Goal: Task Accomplishment & Management: Manage account settings

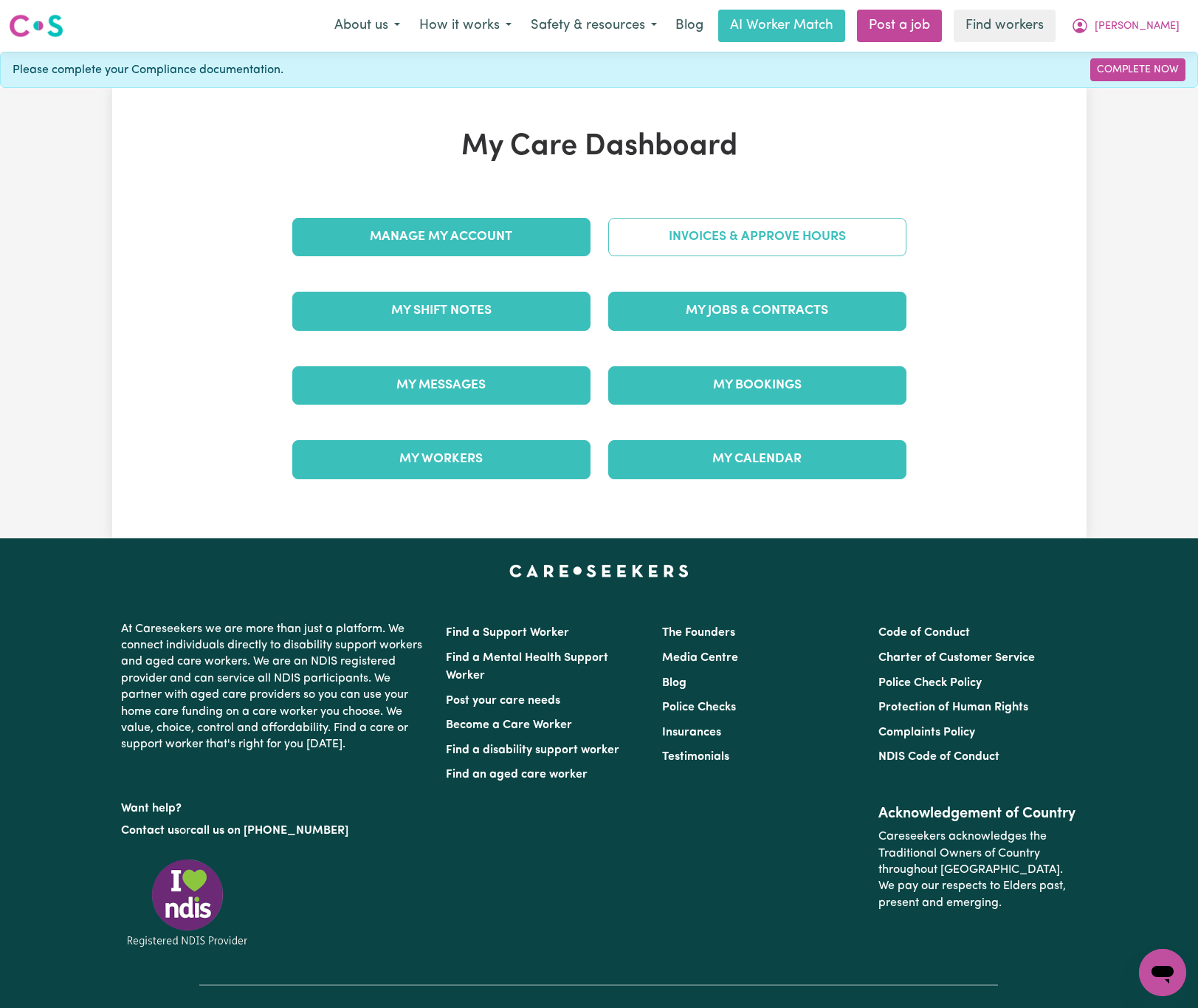
click at [734, 228] on link "Invoices & Approve Hours" at bounding box center [757, 237] width 299 height 39
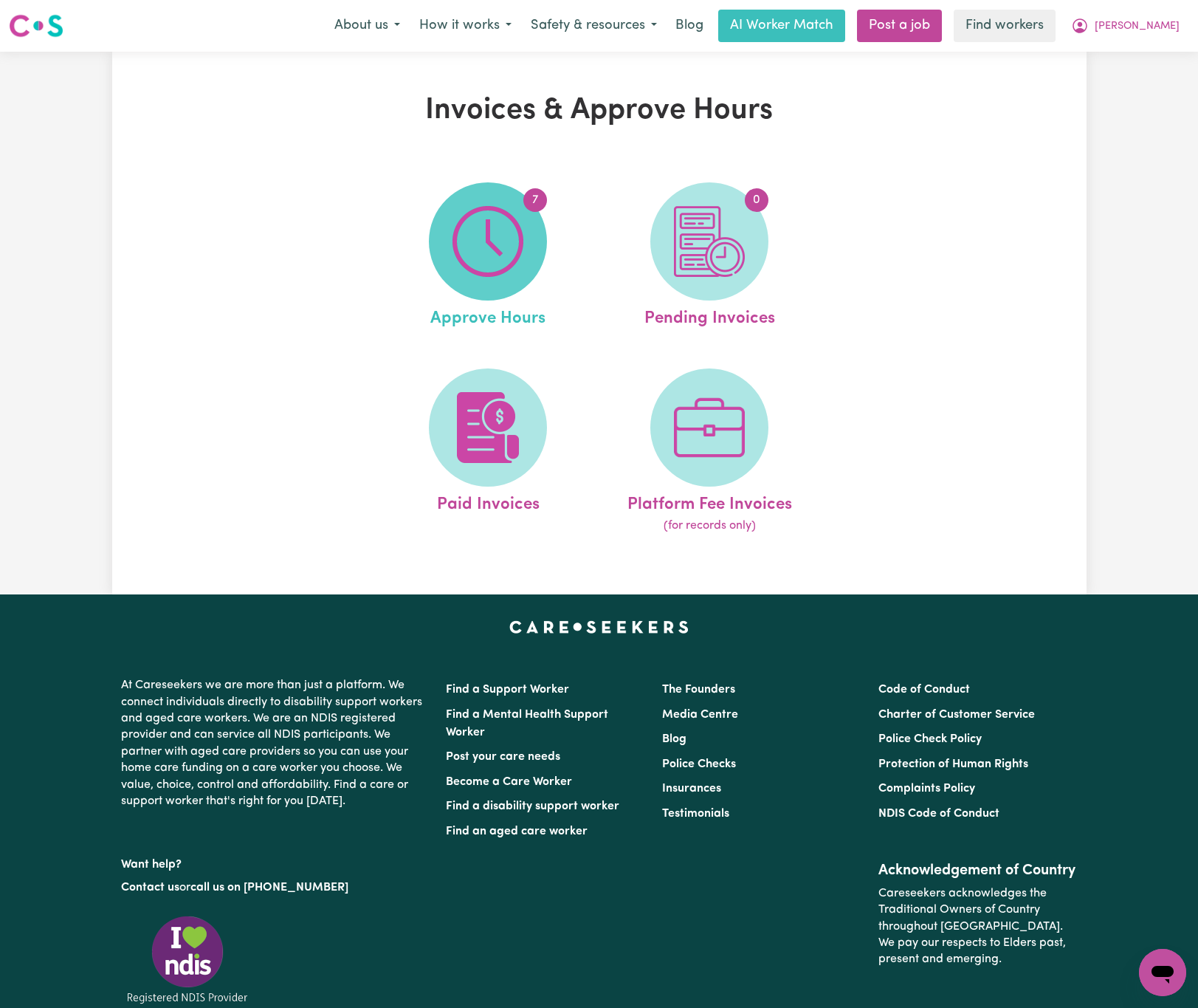
click at [466, 237] on img at bounding box center [488, 242] width 71 height 71
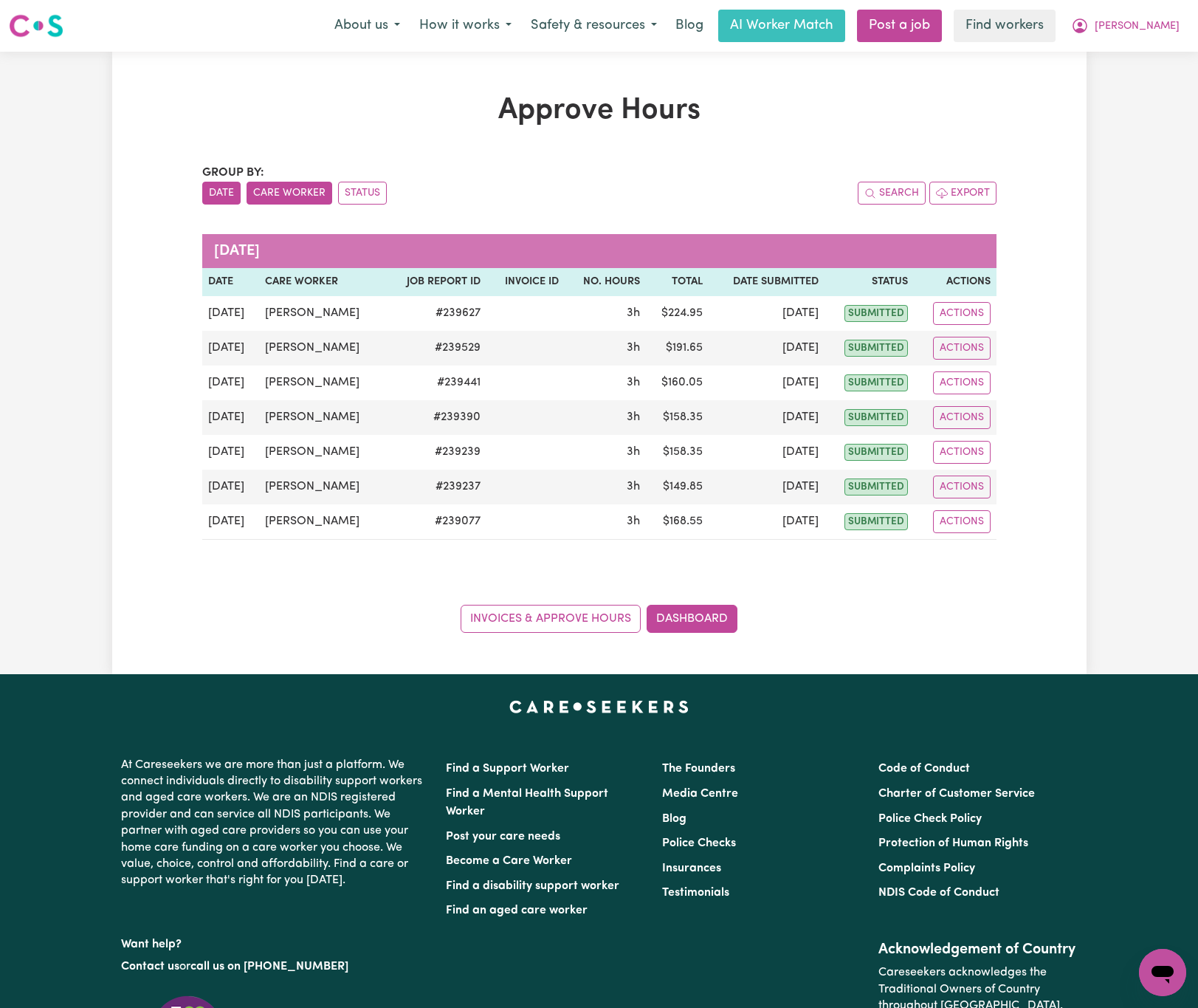
click at [299, 190] on button "Care Worker" at bounding box center [289, 193] width 85 height 23
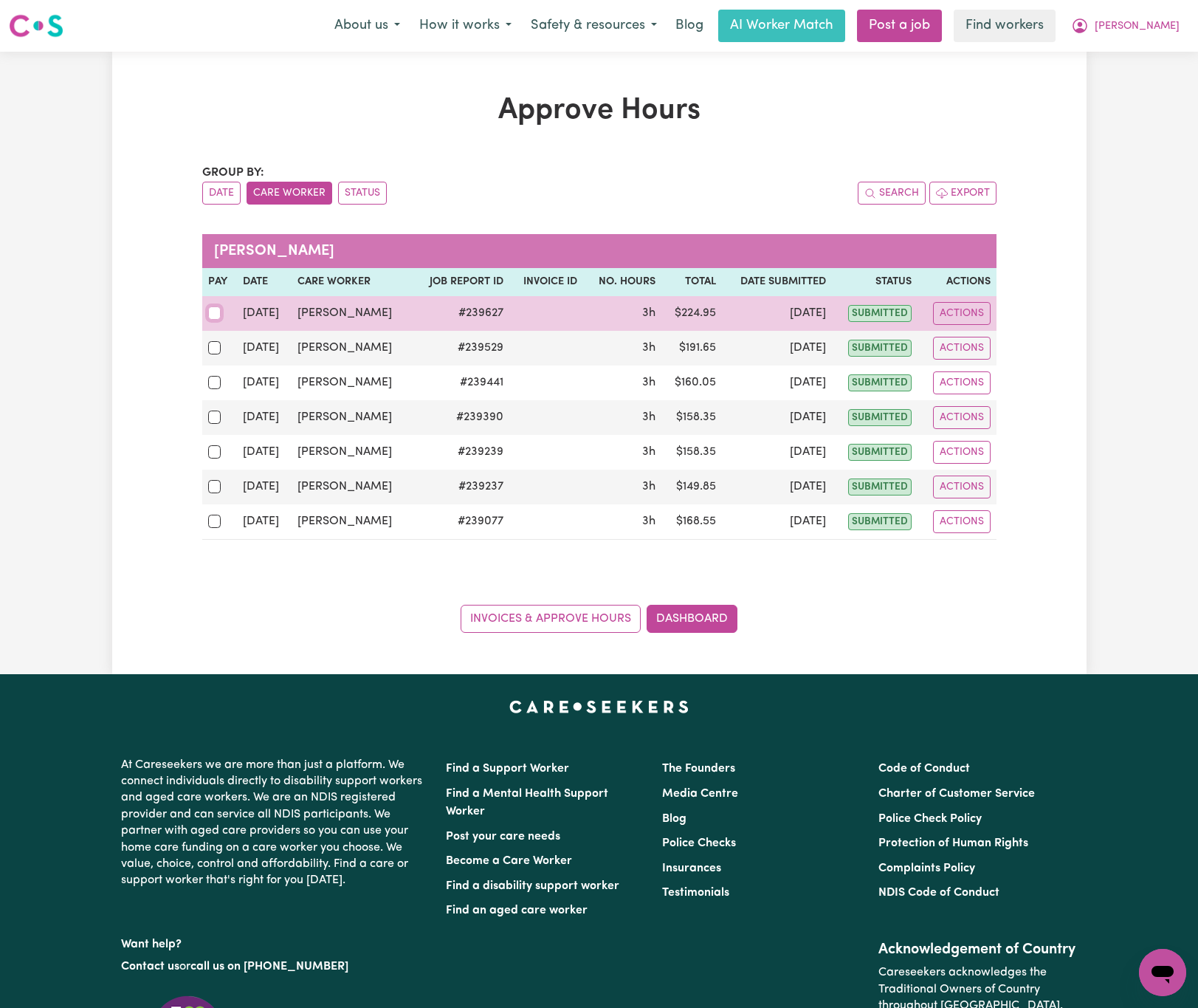
click at [208, 315] on input "checkbox" at bounding box center [215, 313] width 13 height 13
checkbox input "true"
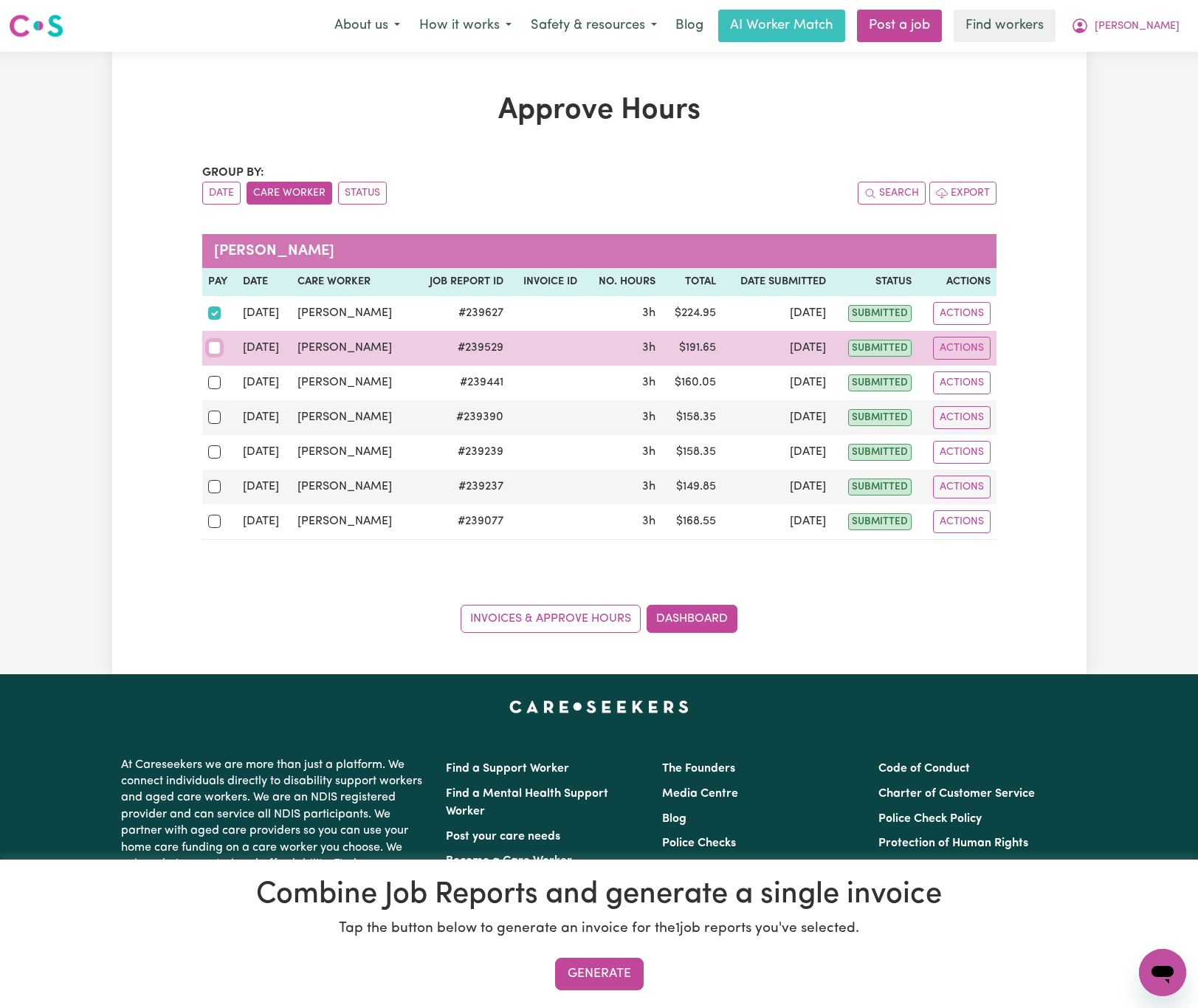
click at [210, 346] on input "checkbox" at bounding box center [215, 348] width 13 height 13
checkbox input "true"
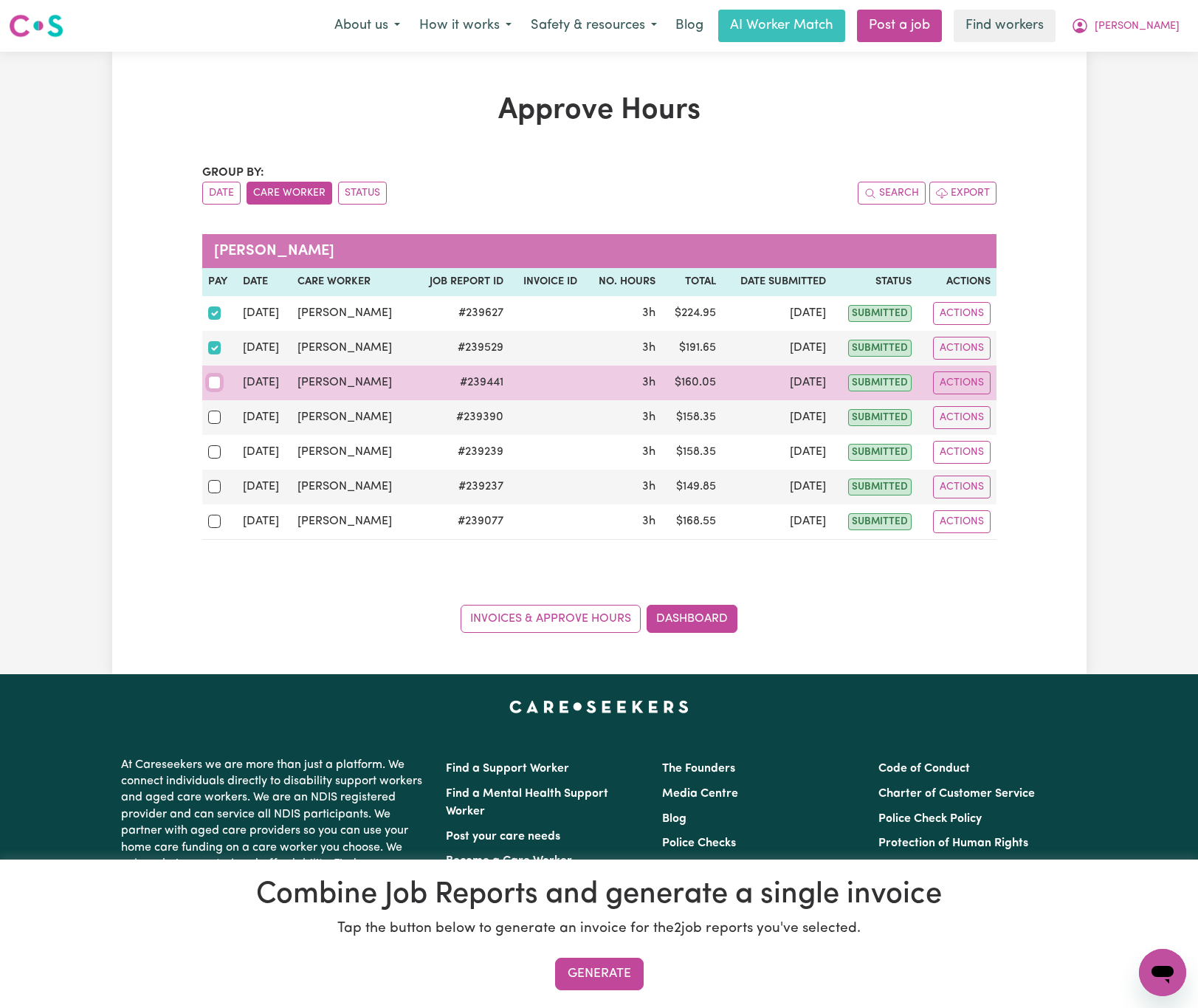
click at [211, 378] on input "checkbox" at bounding box center [215, 382] width 13 height 13
checkbox input "true"
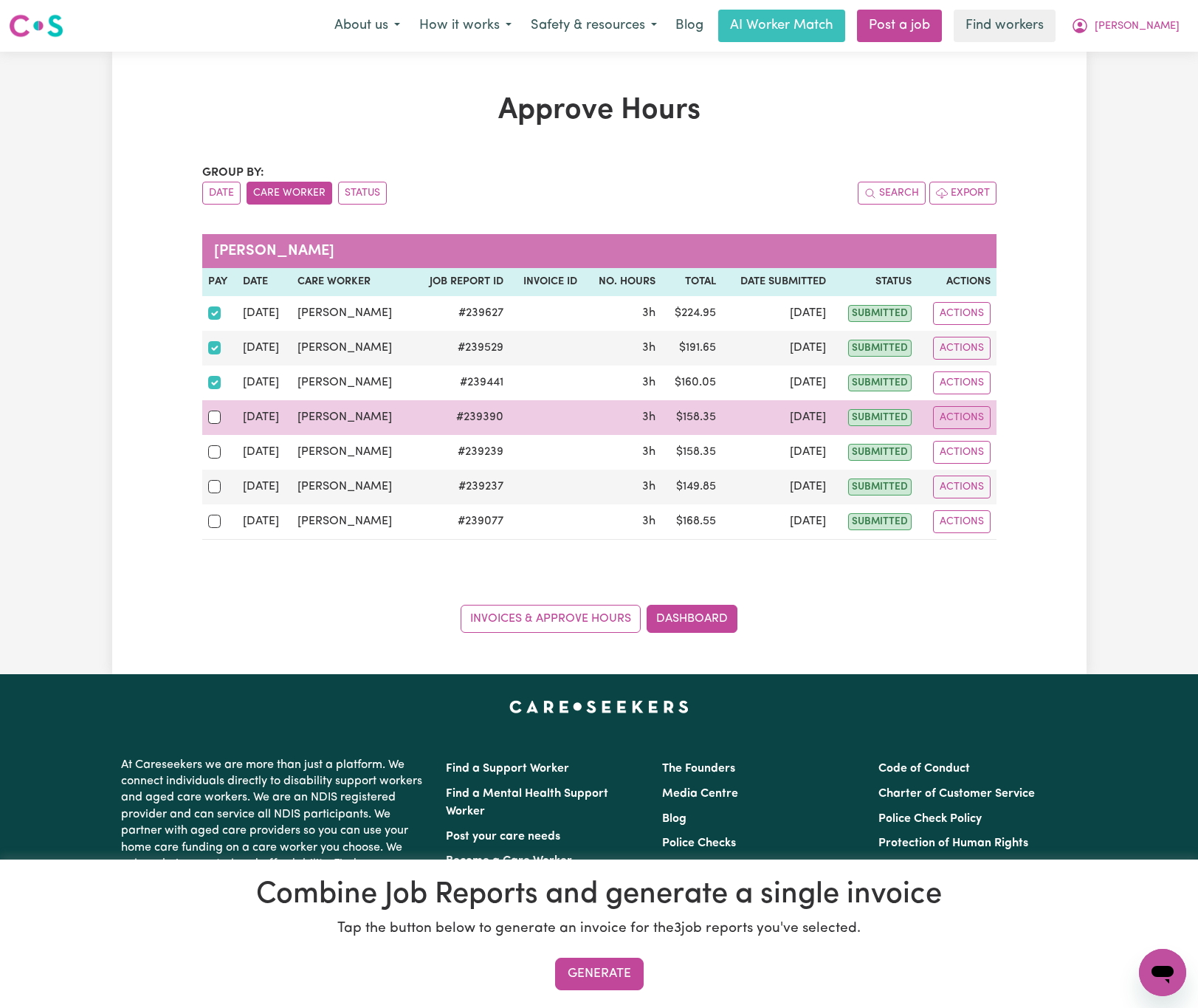
drag, startPoint x: 207, startPoint y: 411, endPoint x: 223, endPoint y: 435, distance: 28.8
click at [208, 412] on div at bounding box center [220, 417] width 24 height 19
click at [208, 412] on input "checkbox" at bounding box center [215, 417] width 13 height 13
checkbox input "true"
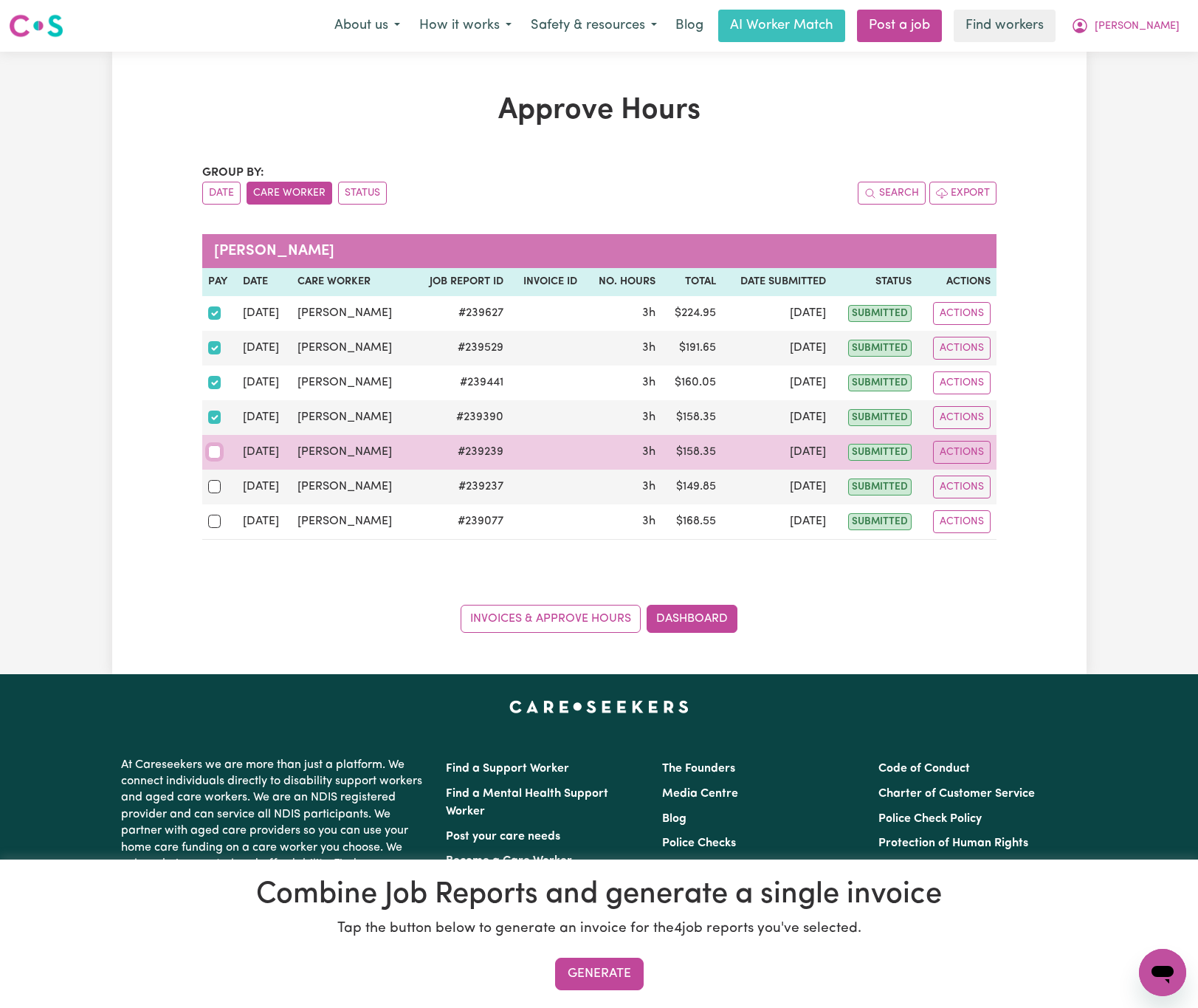
click at [216, 458] on input "checkbox" at bounding box center [215, 452] width 13 height 13
checkbox input "true"
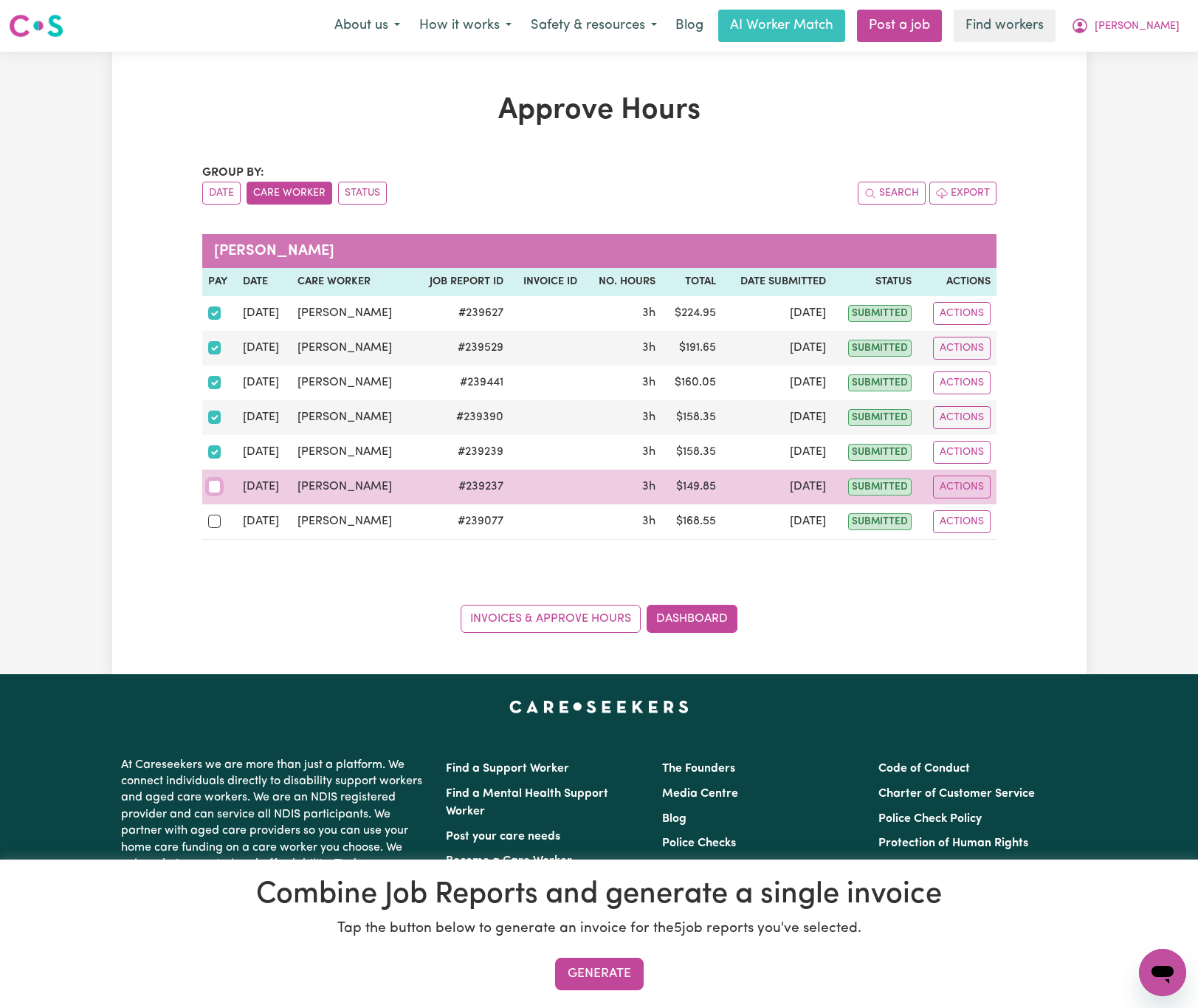
click at [215, 491] on input "checkbox" at bounding box center [215, 487] width 13 height 13
checkbox input "true"
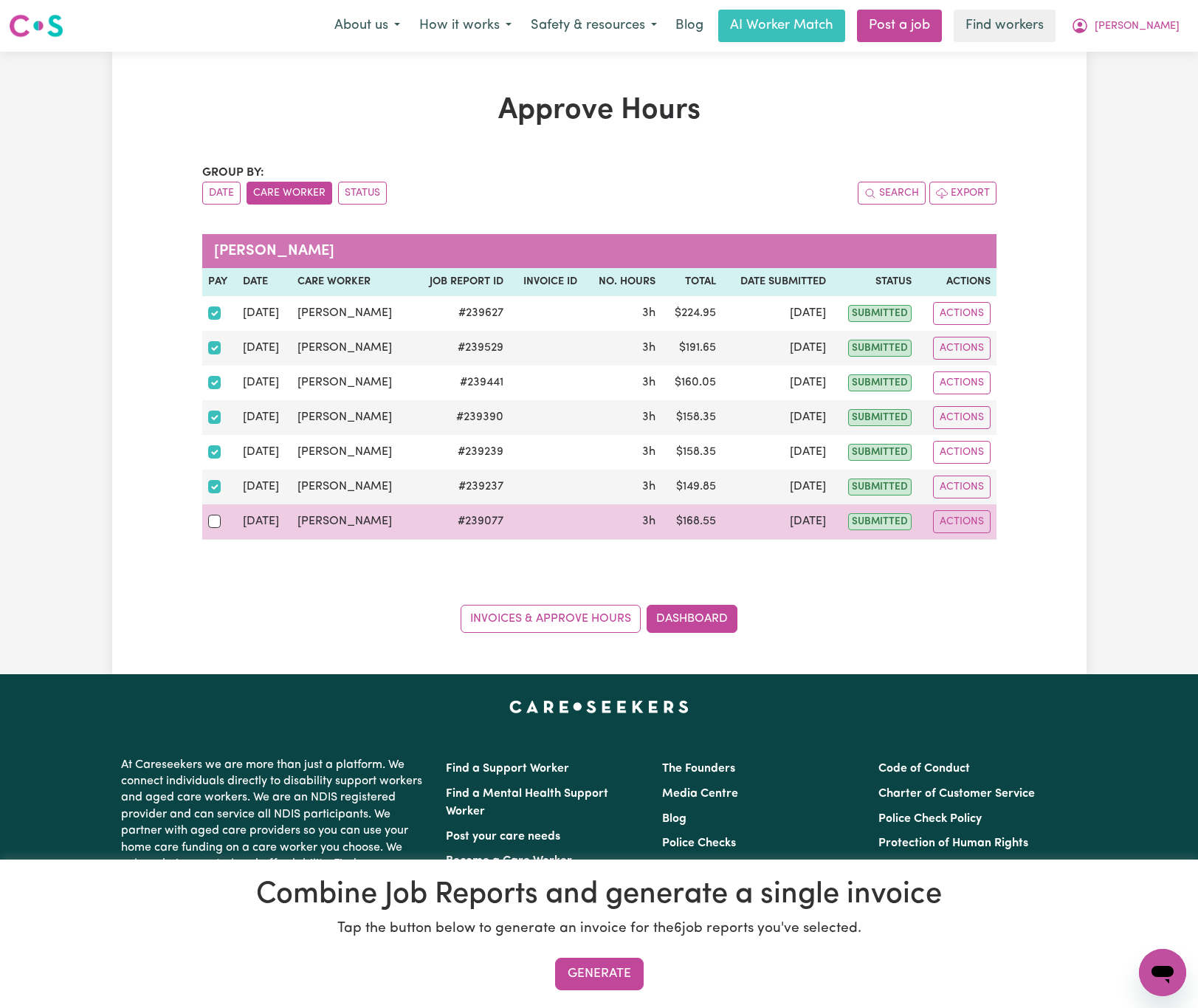
click at [212, 540] on td at bounding box center [220, 521] width 36 height 36
click at [215, 525] on input "checkbox" at bounding box center [215, 521] width 13 height 13
checkbox input "true"
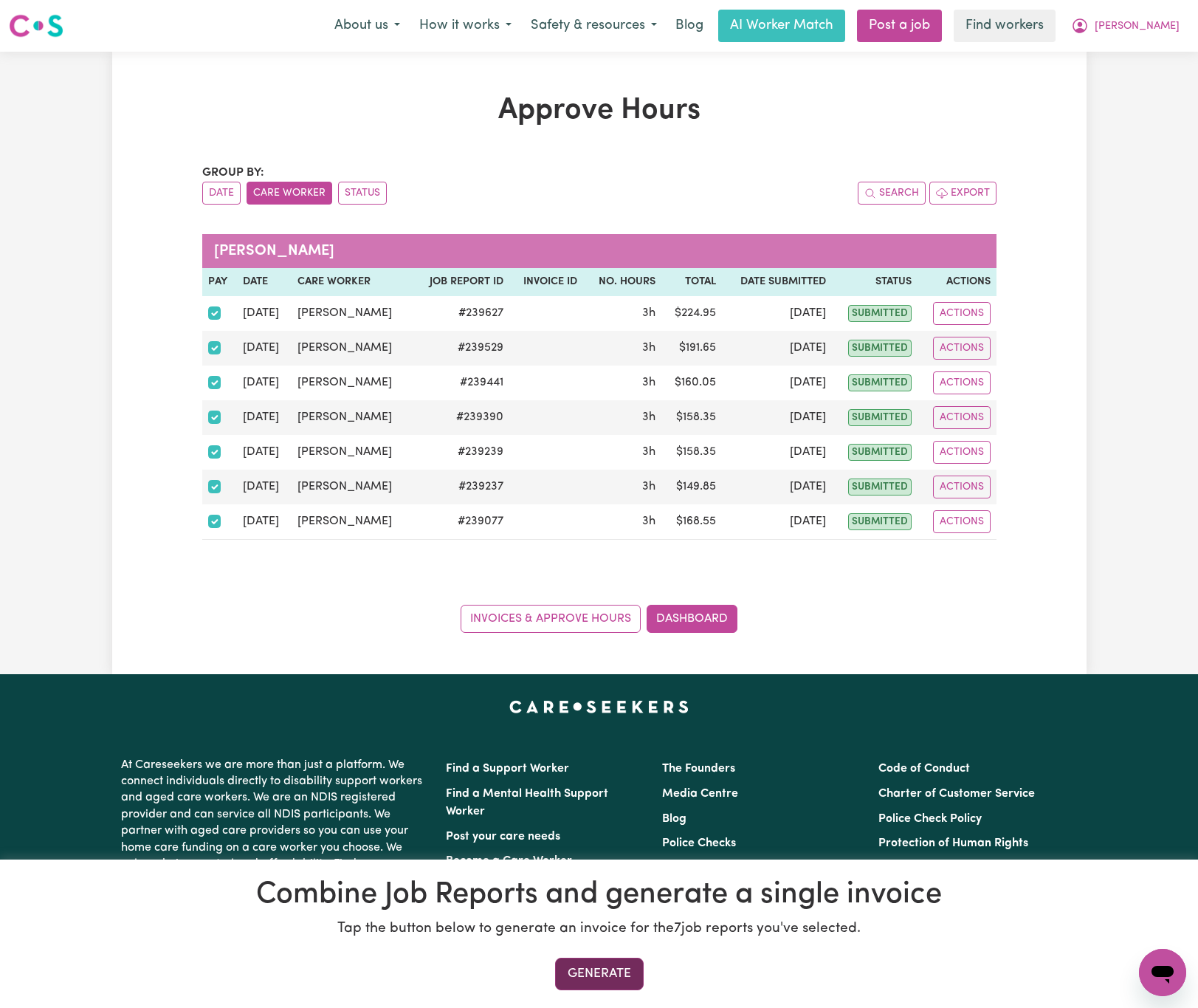
click at [614, 968] on button "Generate" at bounding box center [599, 973] width 88 height 32
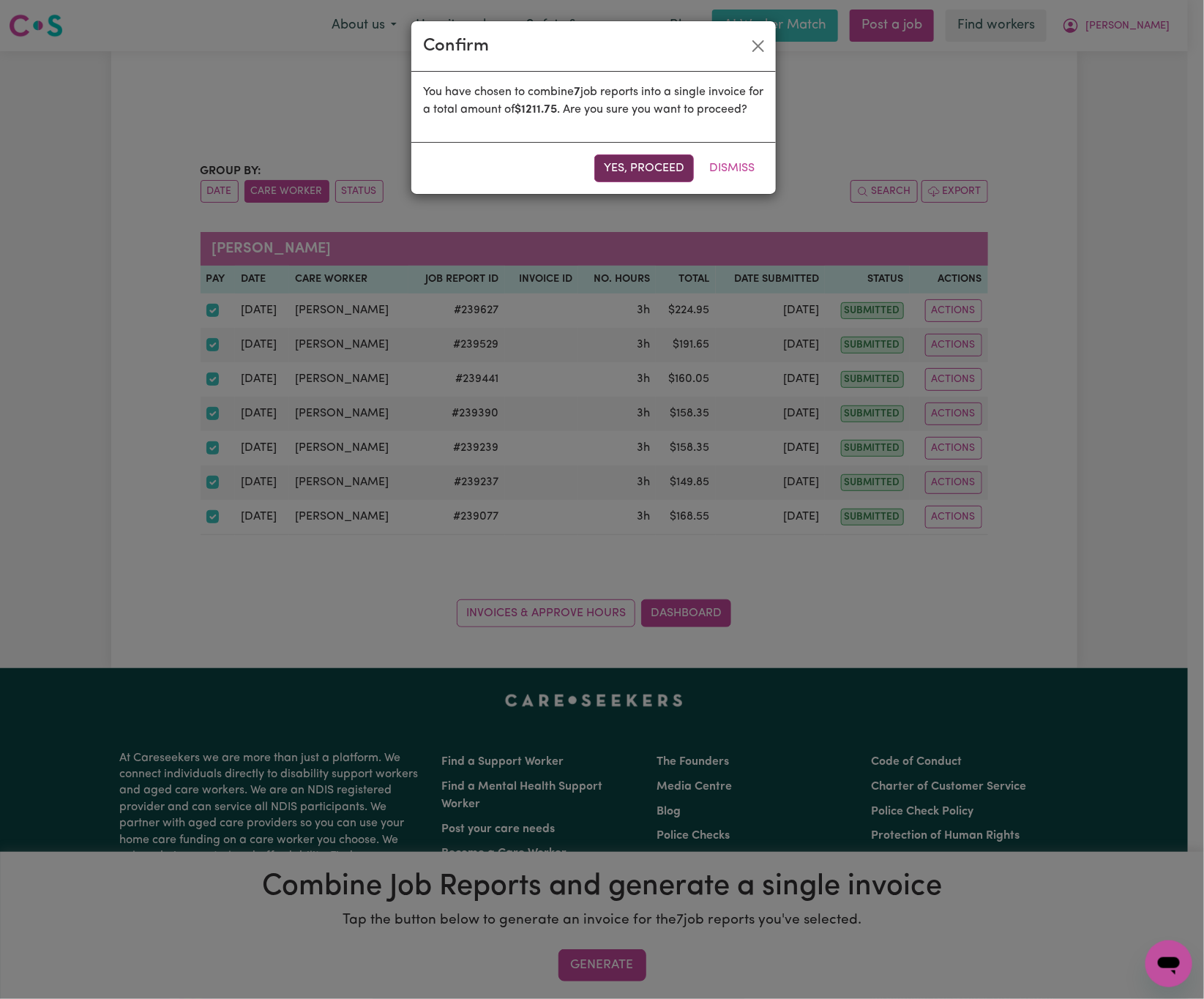
click at [631, 182] on button "Yes, proceed" at bounding box center [643, 168] width 99 height 28
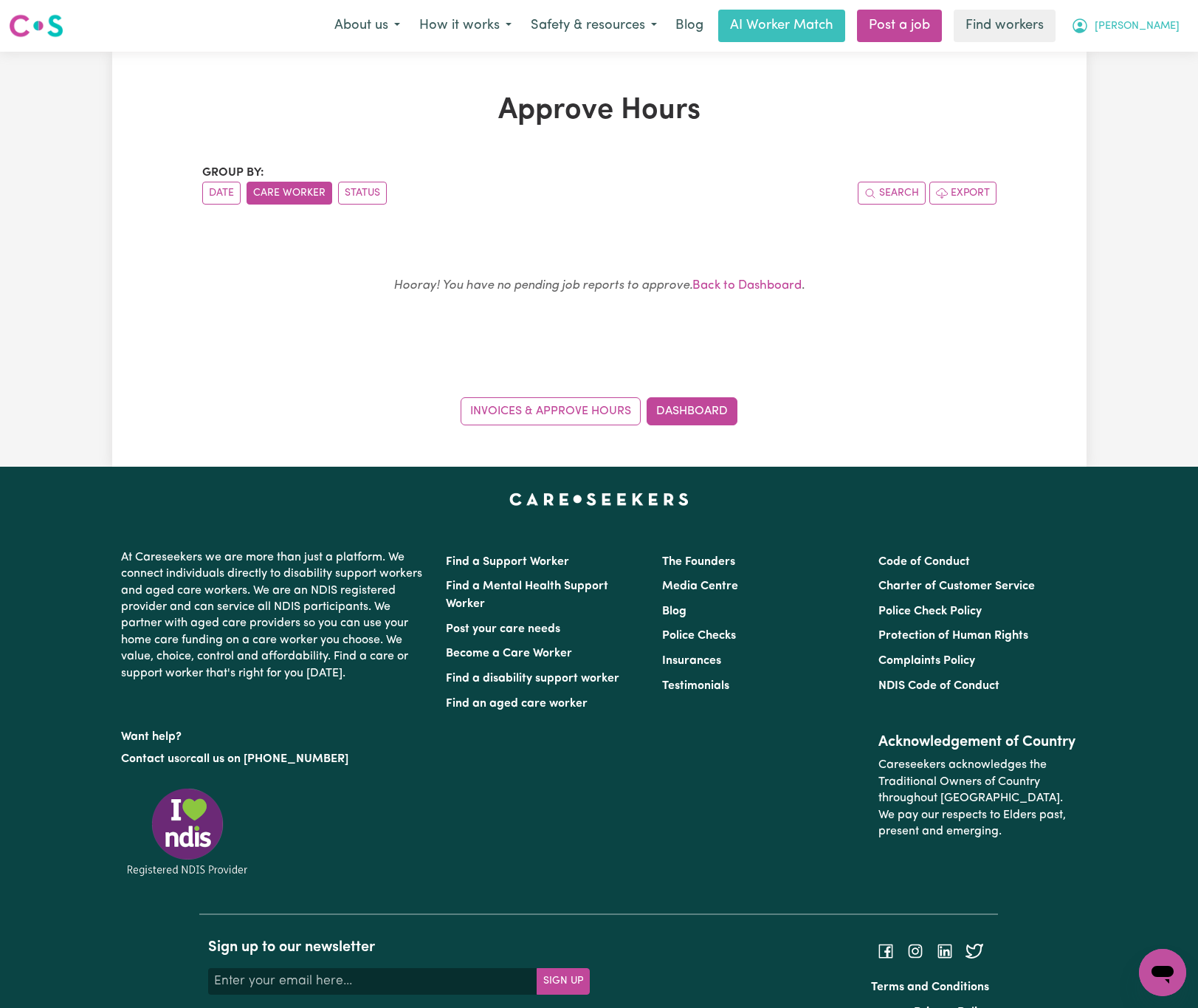
drag, startPoint x: 1156, startPoint y: 12, endPoint x: 1160, endPoint y: 29, distance: 17.5
click at [1156, 13] on button "[PERSON_NAME]" at bounding box center [1125, 25] width 128 height 31
click at [1170, 61] on link "My Dashboard" at bounding box center [1130, 58] width 117 height 28
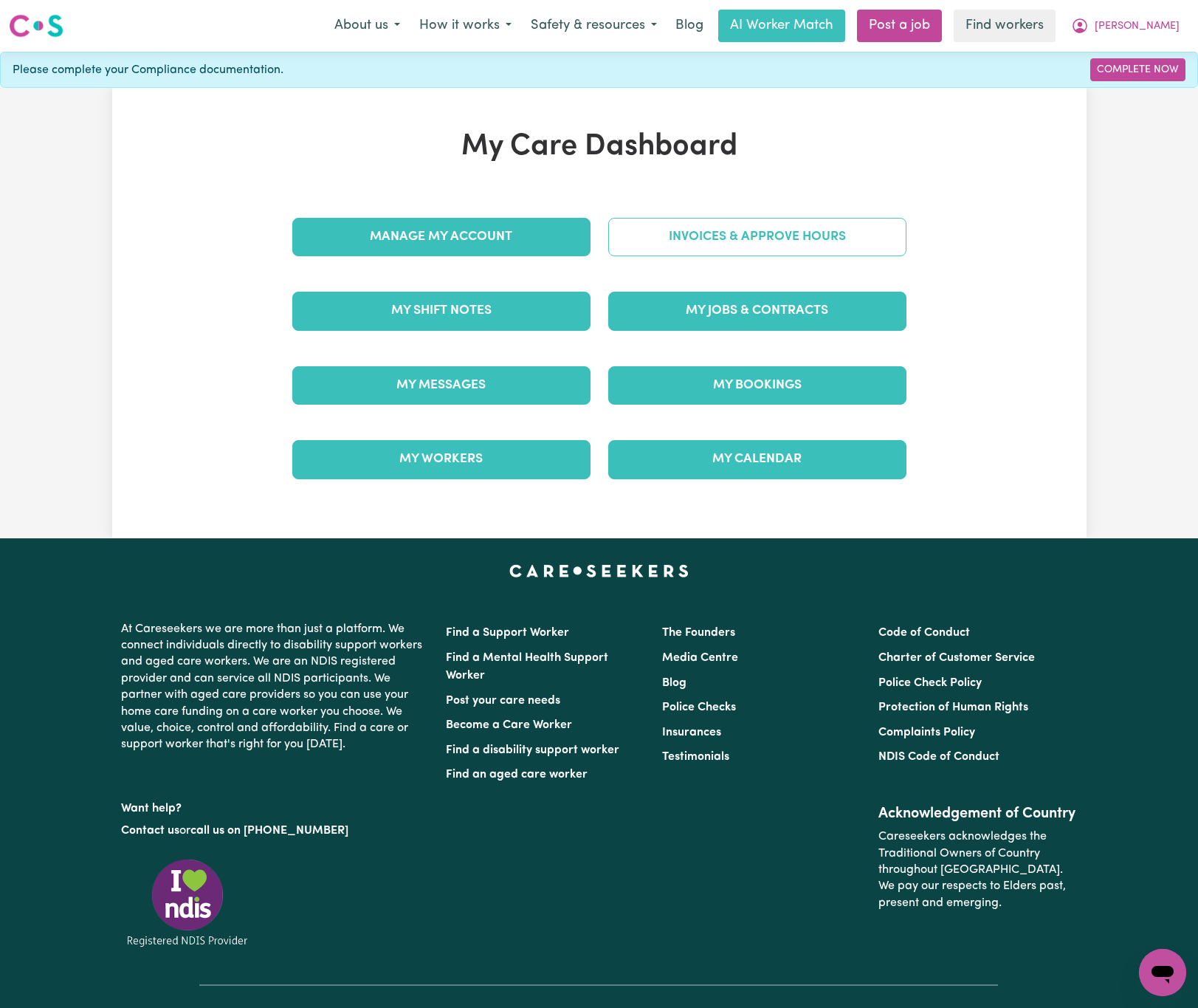
click at [854, 231] on link "Invoices & Approve Hours" at bounding box center [757, 237] width 299 height 39
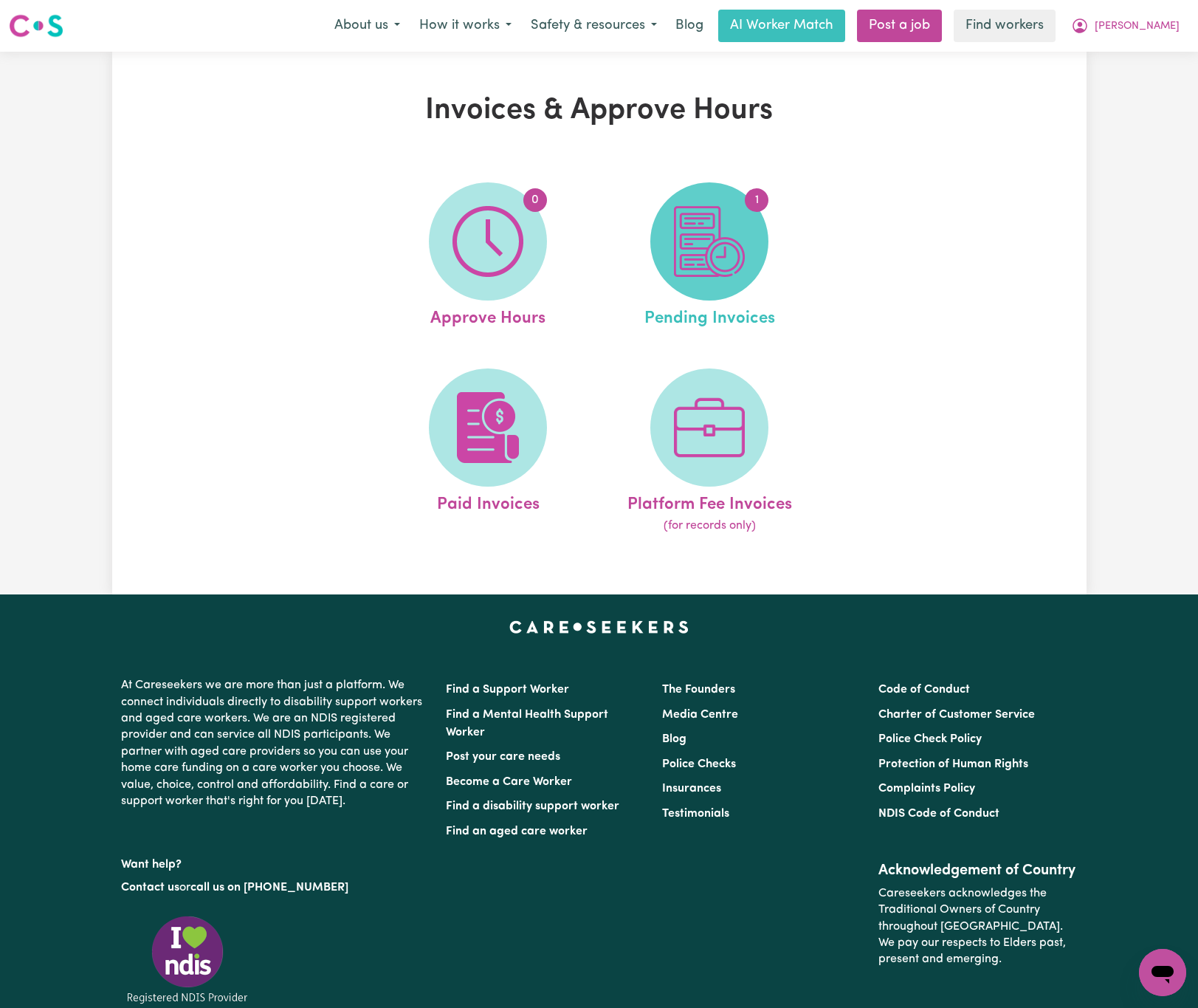
click at [706, 243] on img at bounding box center [709, 242] width 71 height 71
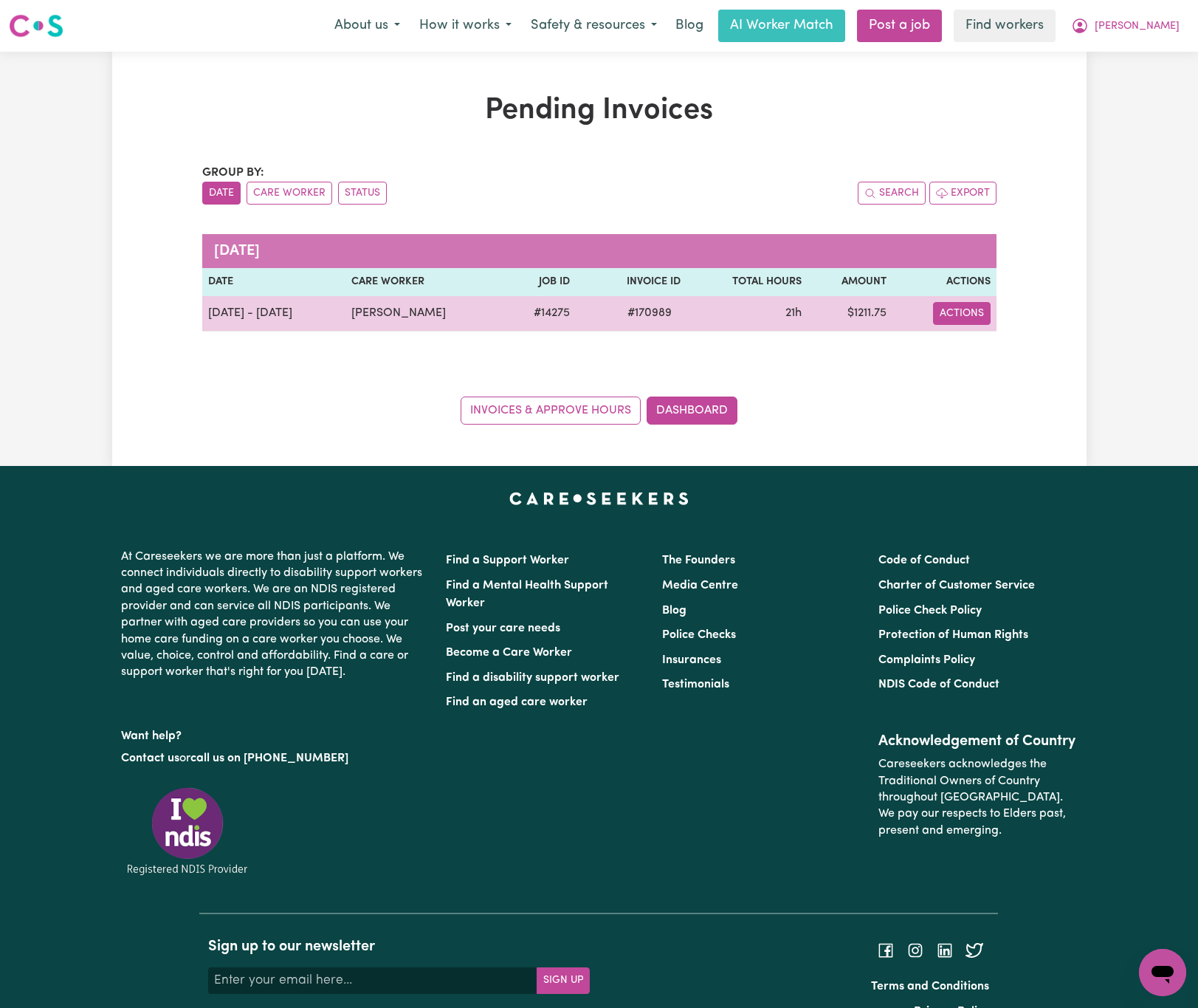
click at [986, 314] on button "Actions" at bounding box center [961, 313] width 58 height 23
click at [986, 344] on link "Download Invoice" at bounding box center [1000, 348] width 135 height 29
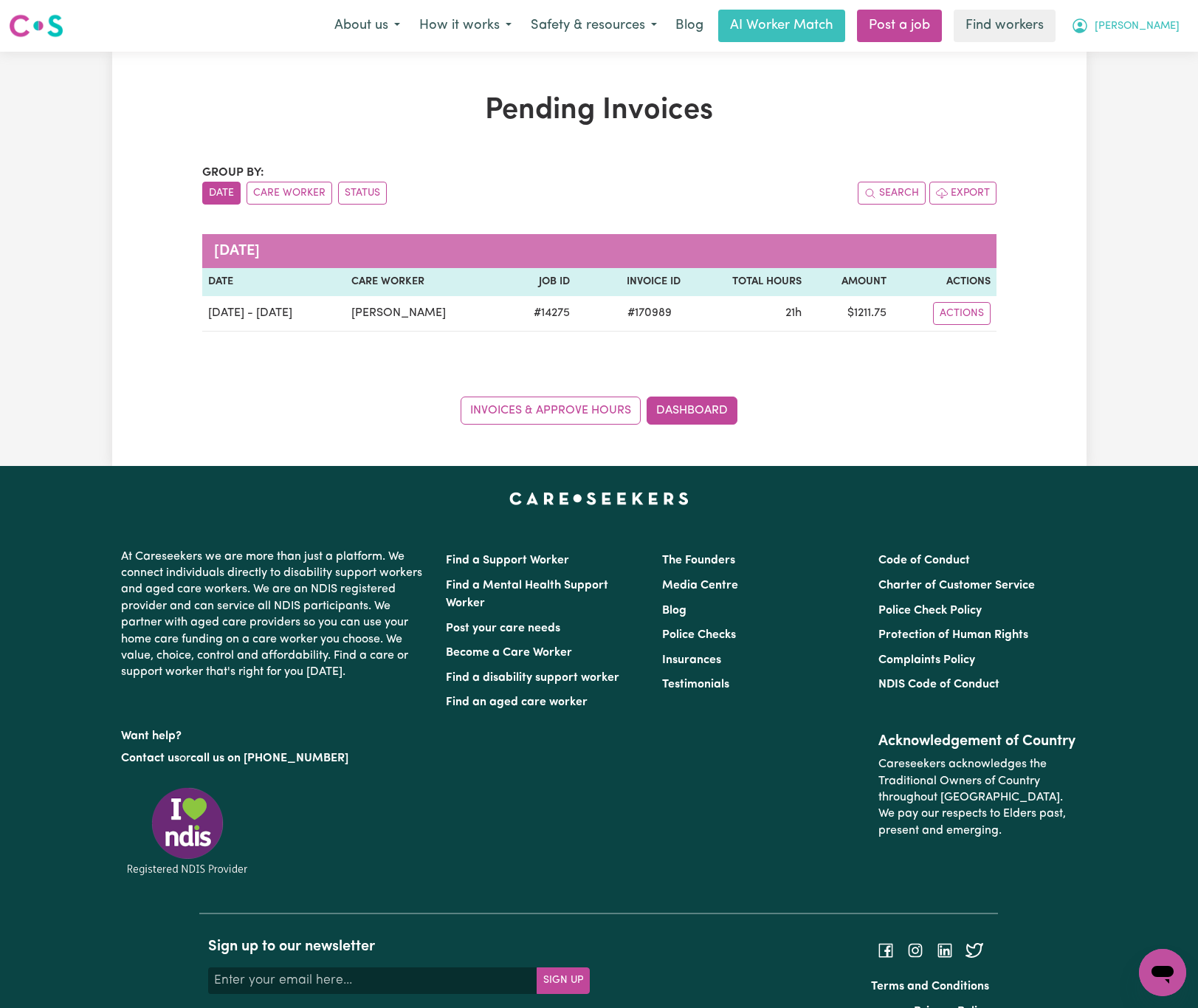
click at [1150, 21] on span "[PERSON_NAME]" at bounding box center [1136, 26] width 84 height 17
click at [1176, 54] on link "My Dashboard" at bounding box center [1130, 58] width 117 height 28
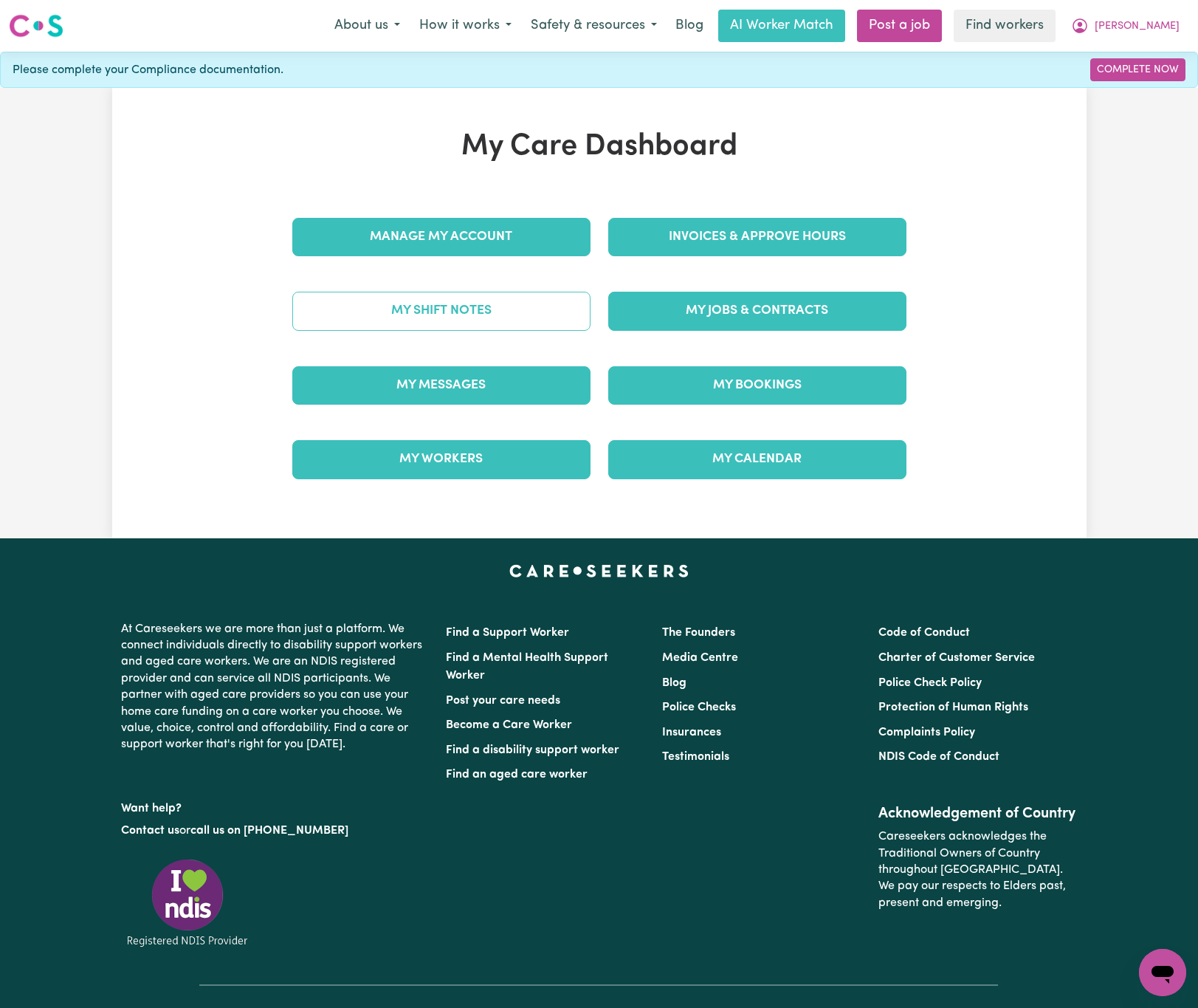
click at [434, 309] on link "My Shift Notes" at bounding box center [441, 310] width 299 height 39
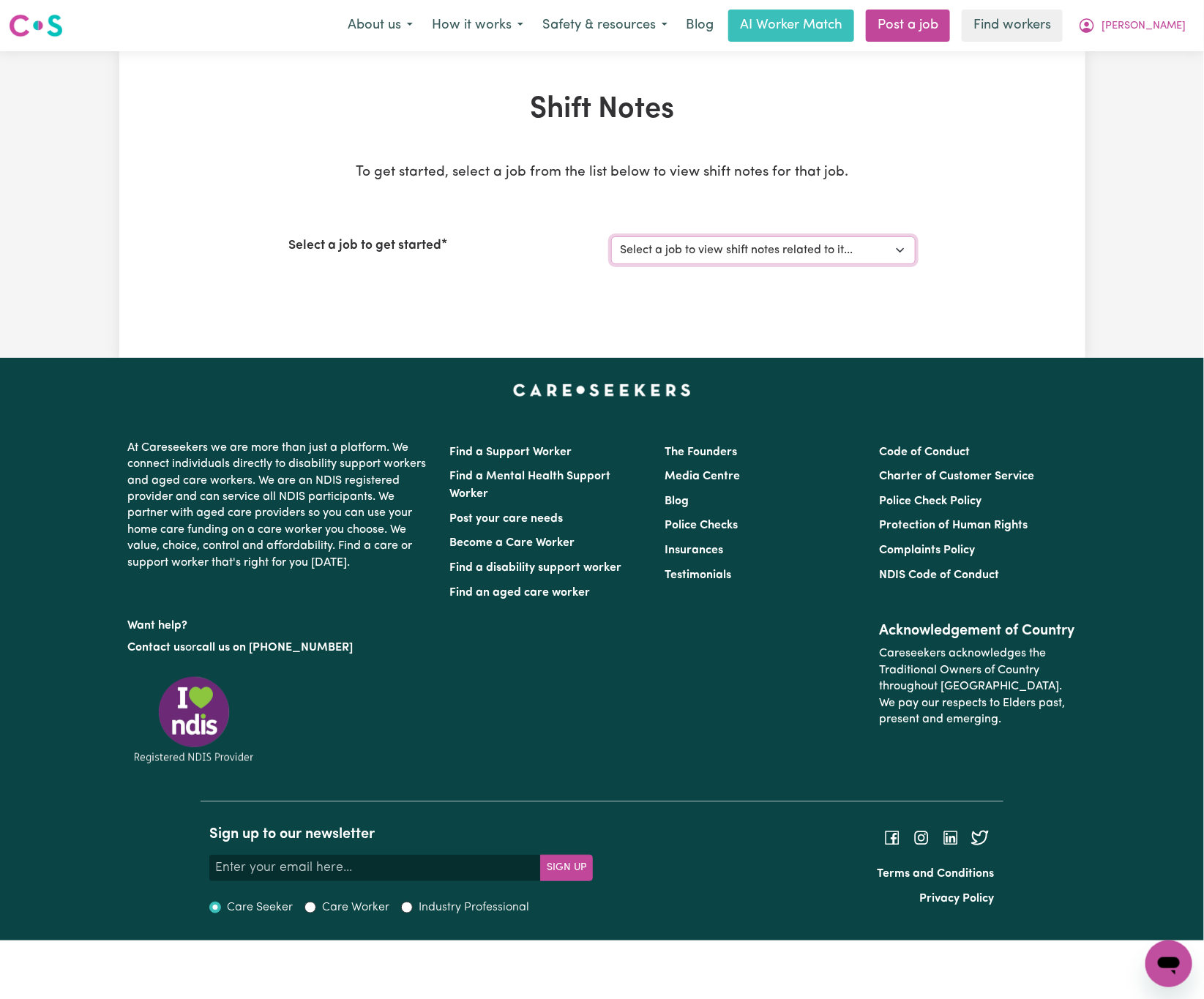
click at [858, 260] on select "Select a job to view shift notes related to it... [DEMOGRAPHIC_DATA] Support Wo…" at bounding box center [762, 251] width 305 height 28
select select "14275"
click at [611, 236] on select "Select a job to view shift notes related to it... [DEMOGRAPHIC_DATA] Support Wo…" at bounding box center [762, 251] width 305 height 28
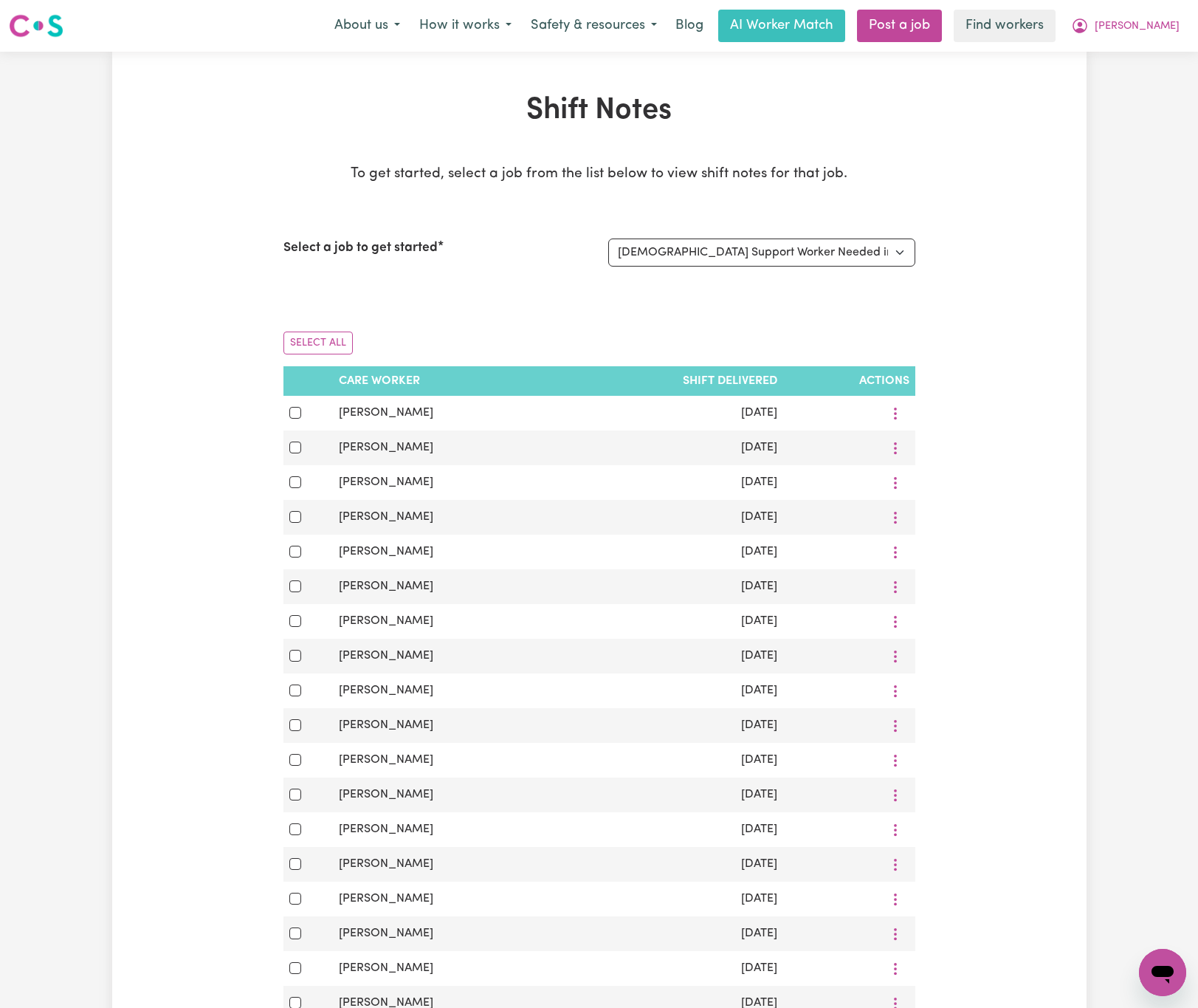
click at [1001, 344] on div "Shift Notes To get started, select a job from the list below to view shift note…" at bounding box center [599, 719] width 975 height 1251
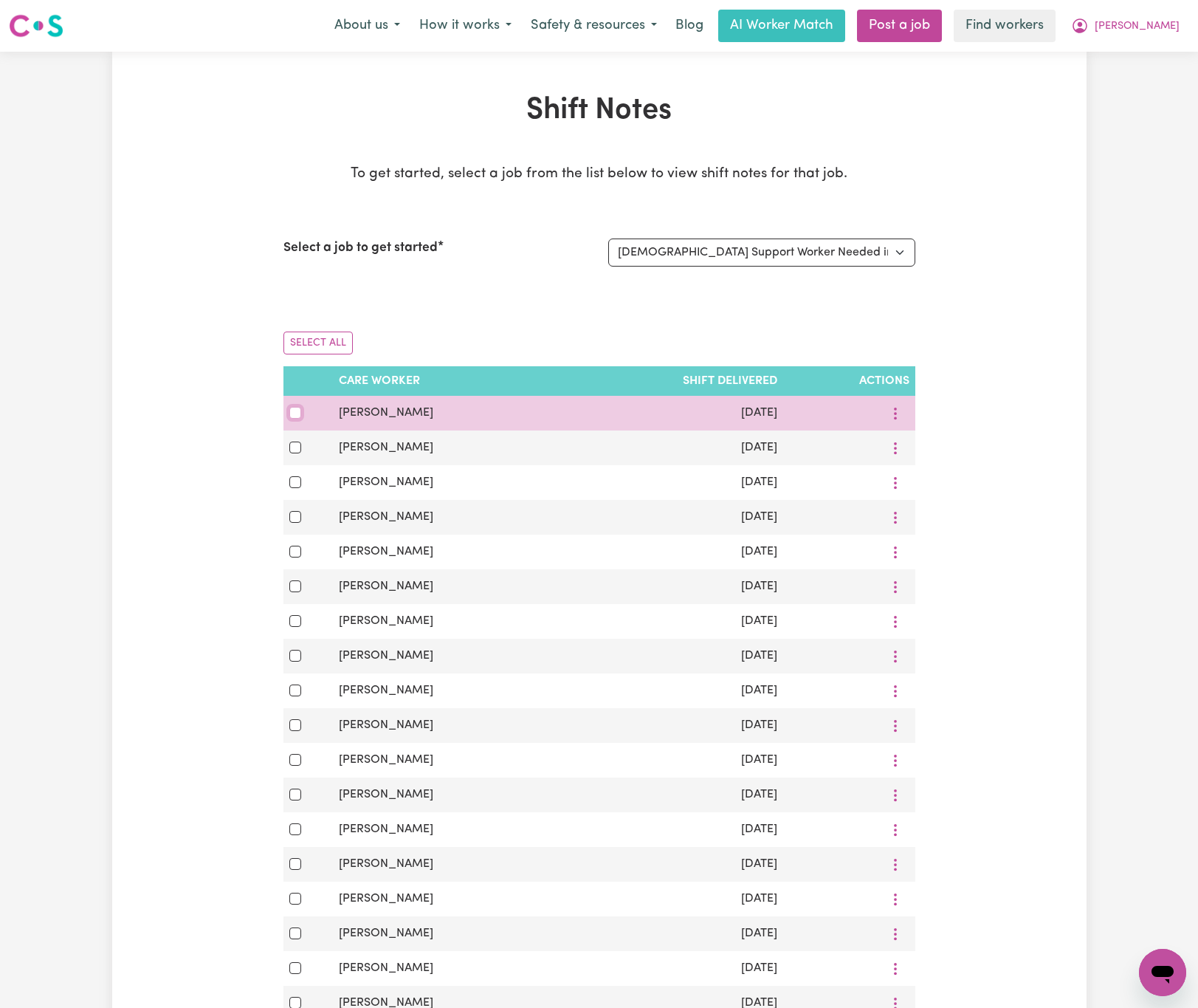
click at [299, 417] on input "checkbox" at bounding box center [295, 412] width 12 height 12
checkbox input "true"
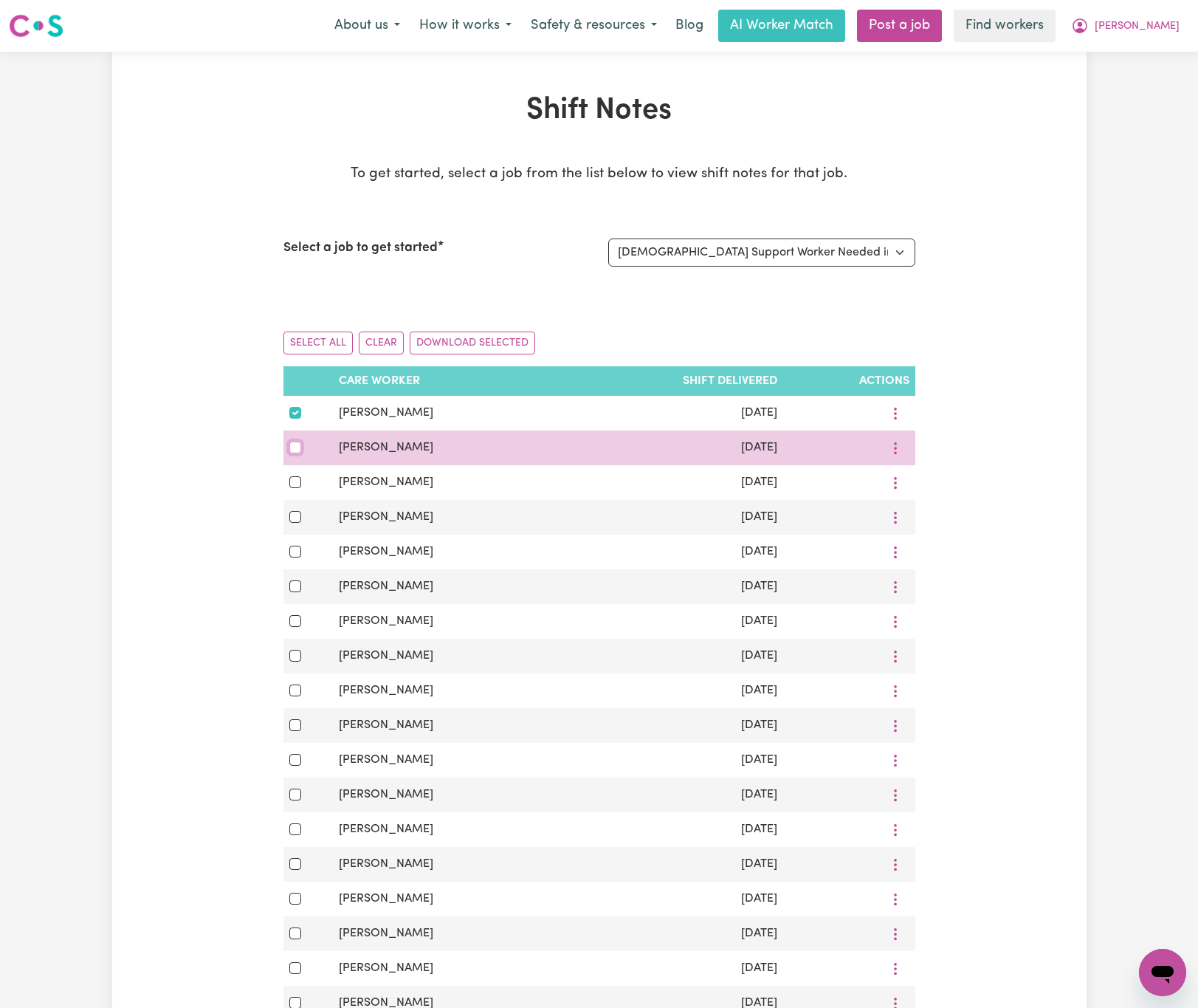
click at [299, 453] on input "checkbox" at bounding box center [295, 447] width 12 height 12
checkbox input "true"
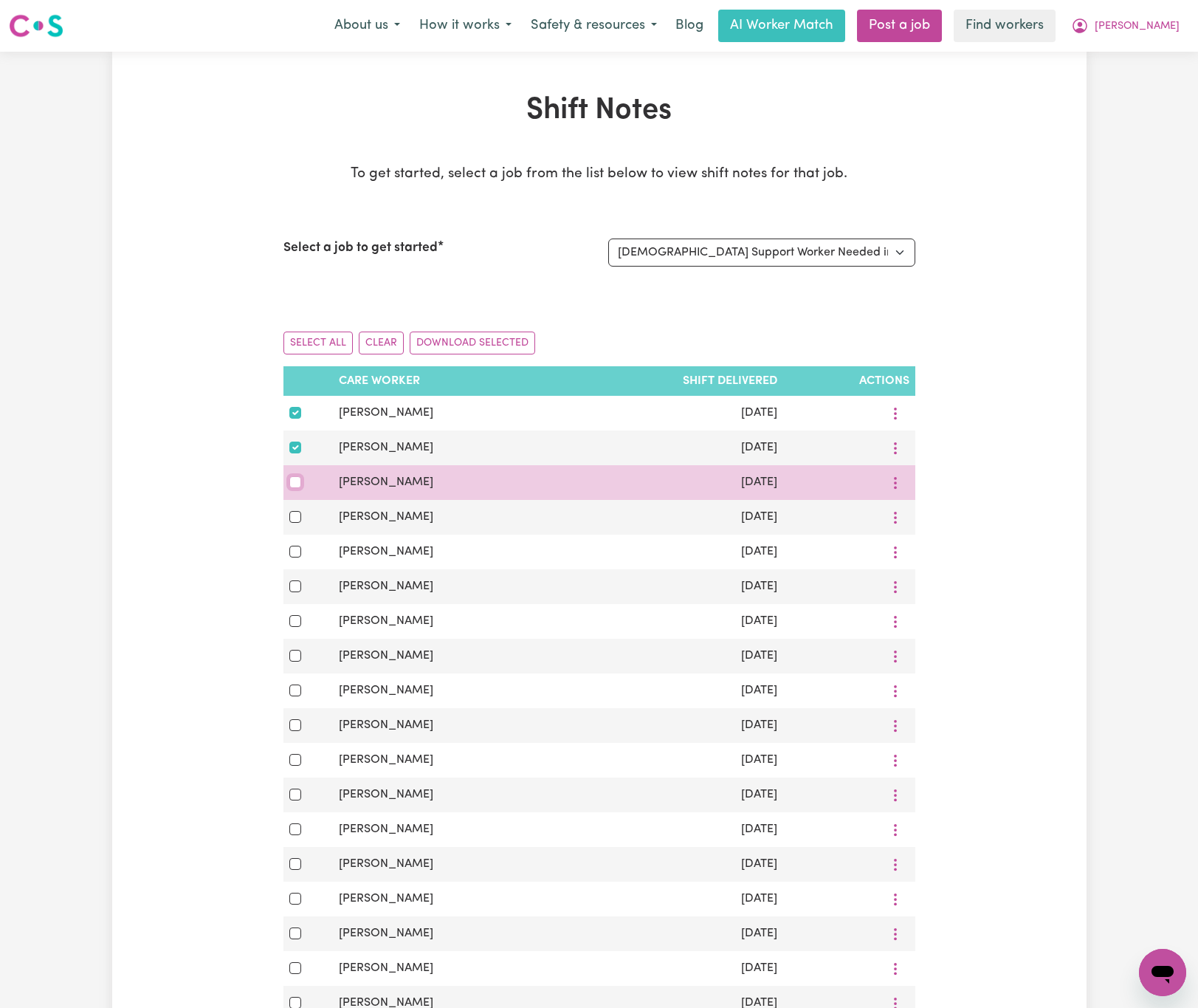
click at [298, 481] on input "checkbox" at bounding box center [295, 482] width 12 height 12
checkbox input "true"
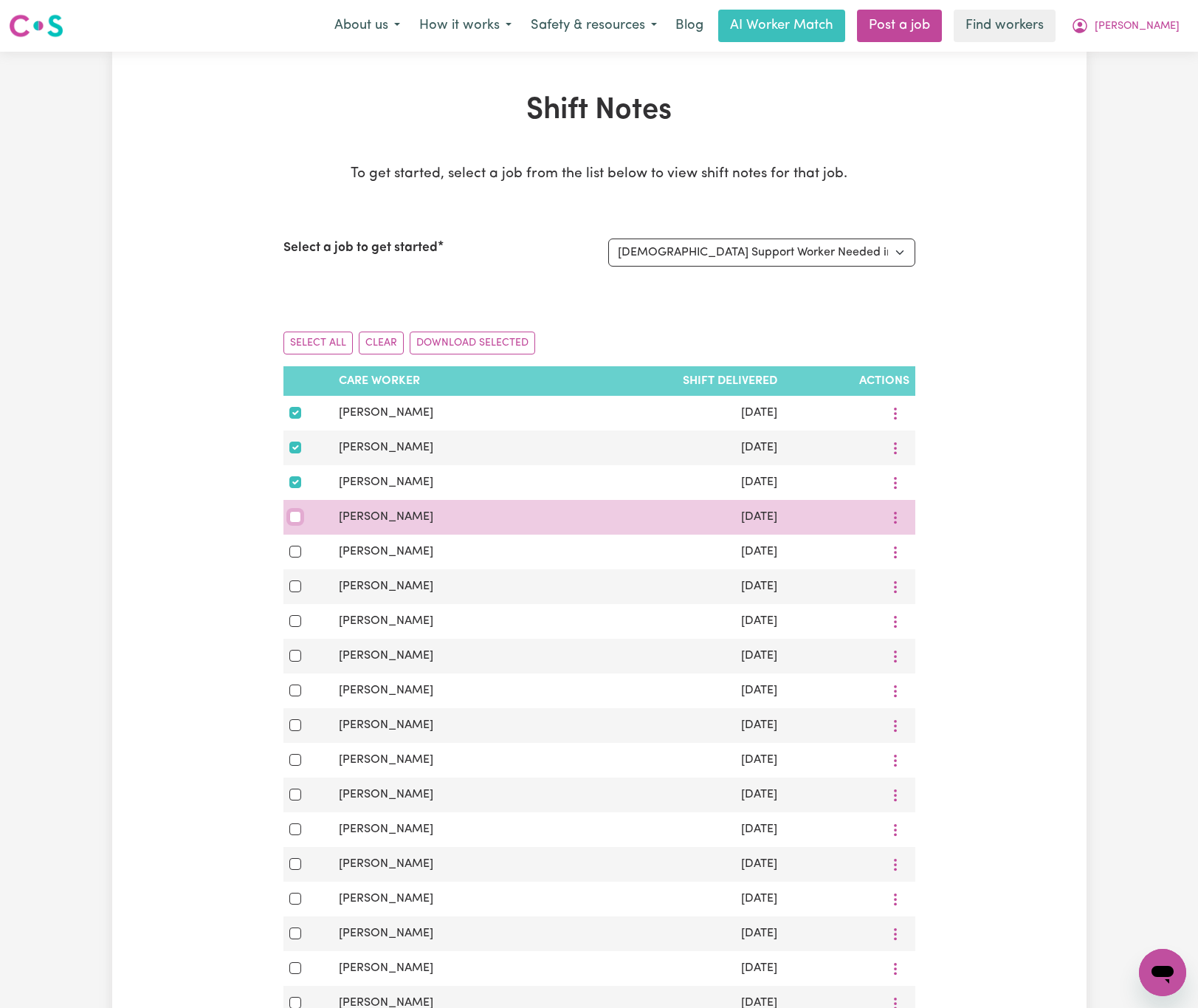
click at [295, 523] on input "checkbox" at bounding box center [295, 517] width 12 height 12
checkbox input "true"
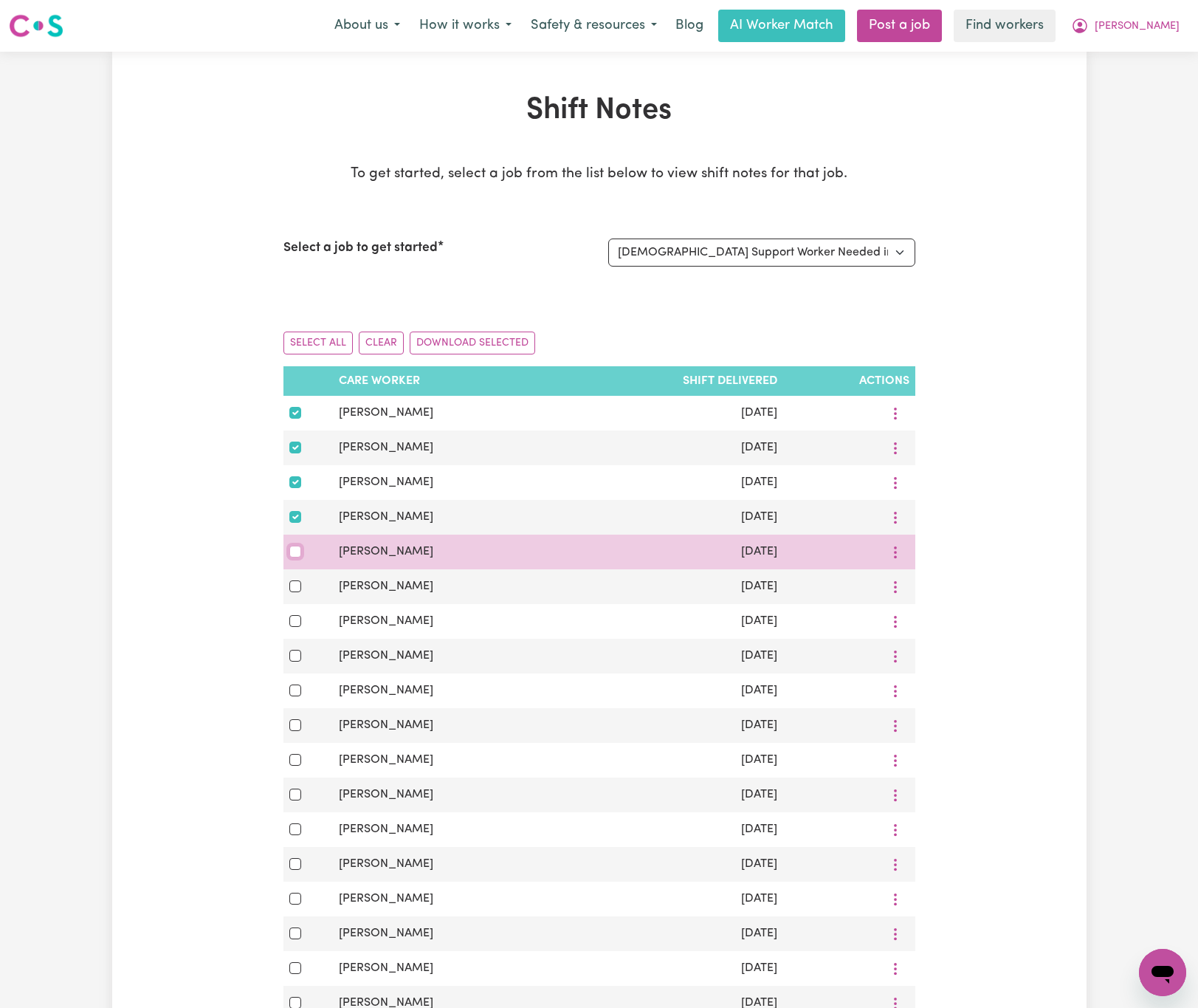
click at [292, 555] on input "checkbox" at bounding box center [295, 551] width 12 height 12
checkbox input "true"
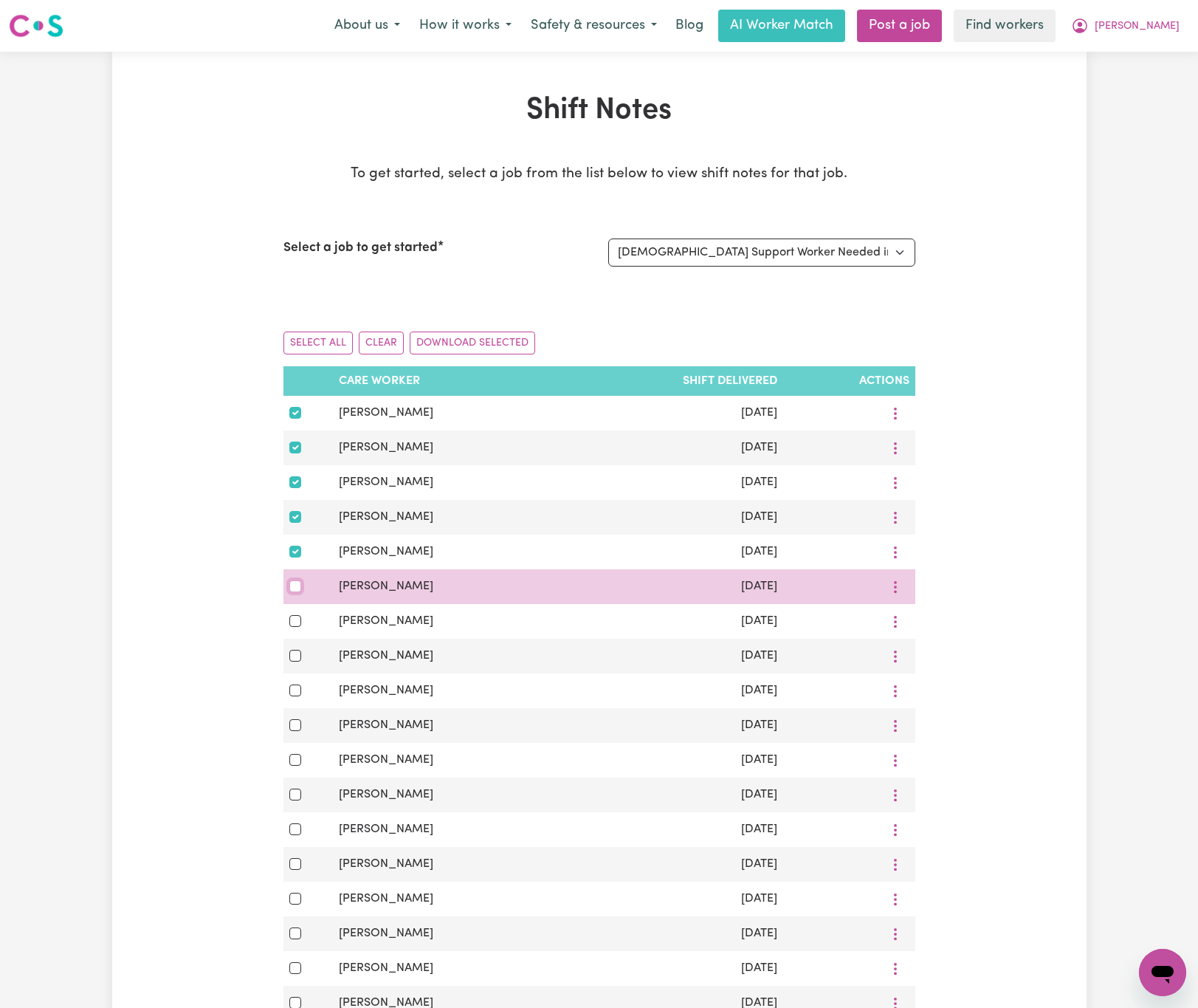
click at [299, 592] on input "checkbox" at bounding box center [295, 586] width 12 height 12
checkbox input "true"
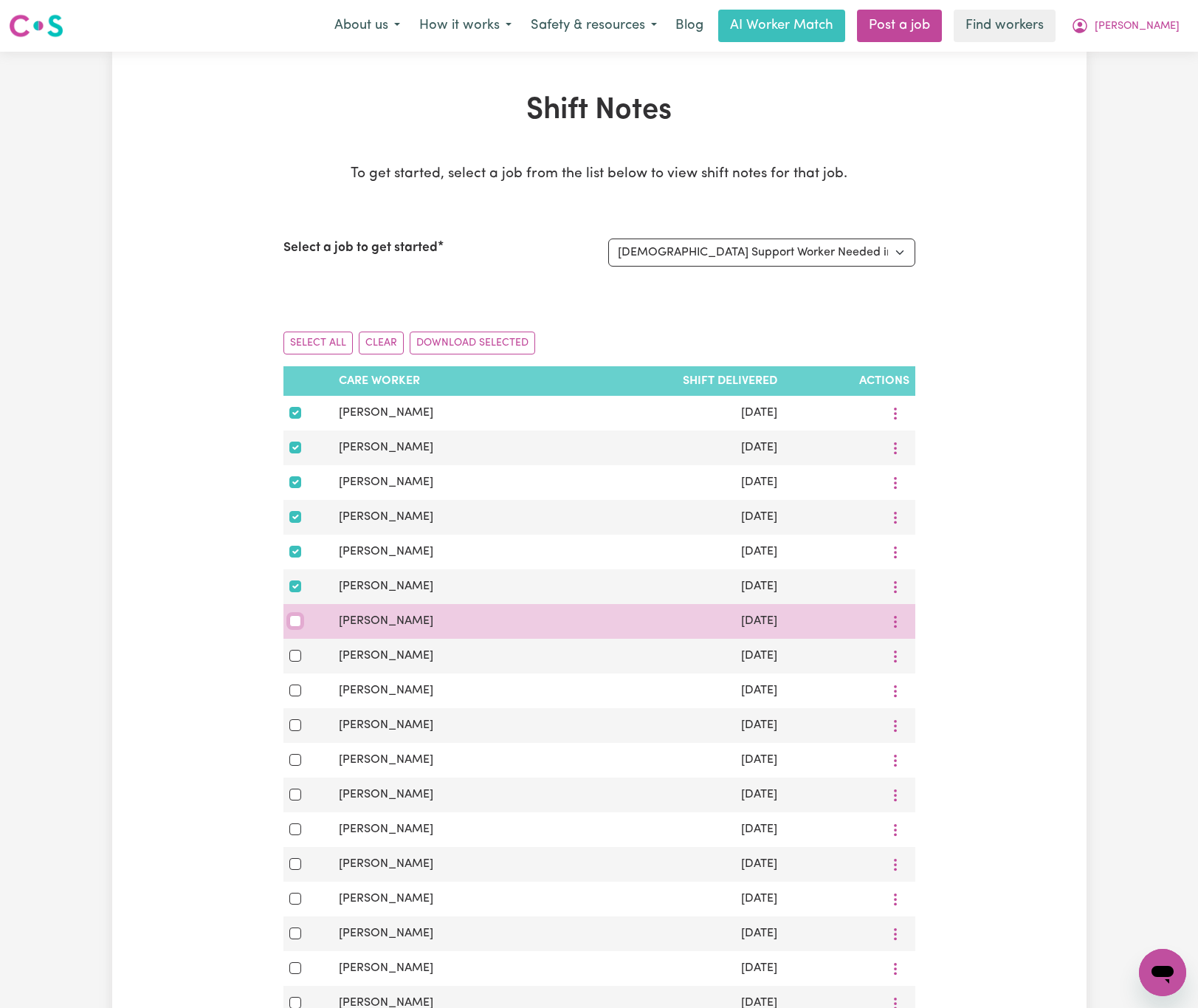
click at [295, 627] on input "checkbox" at bounding box center [295, 621] width 12 height 12
checkbox input "true"
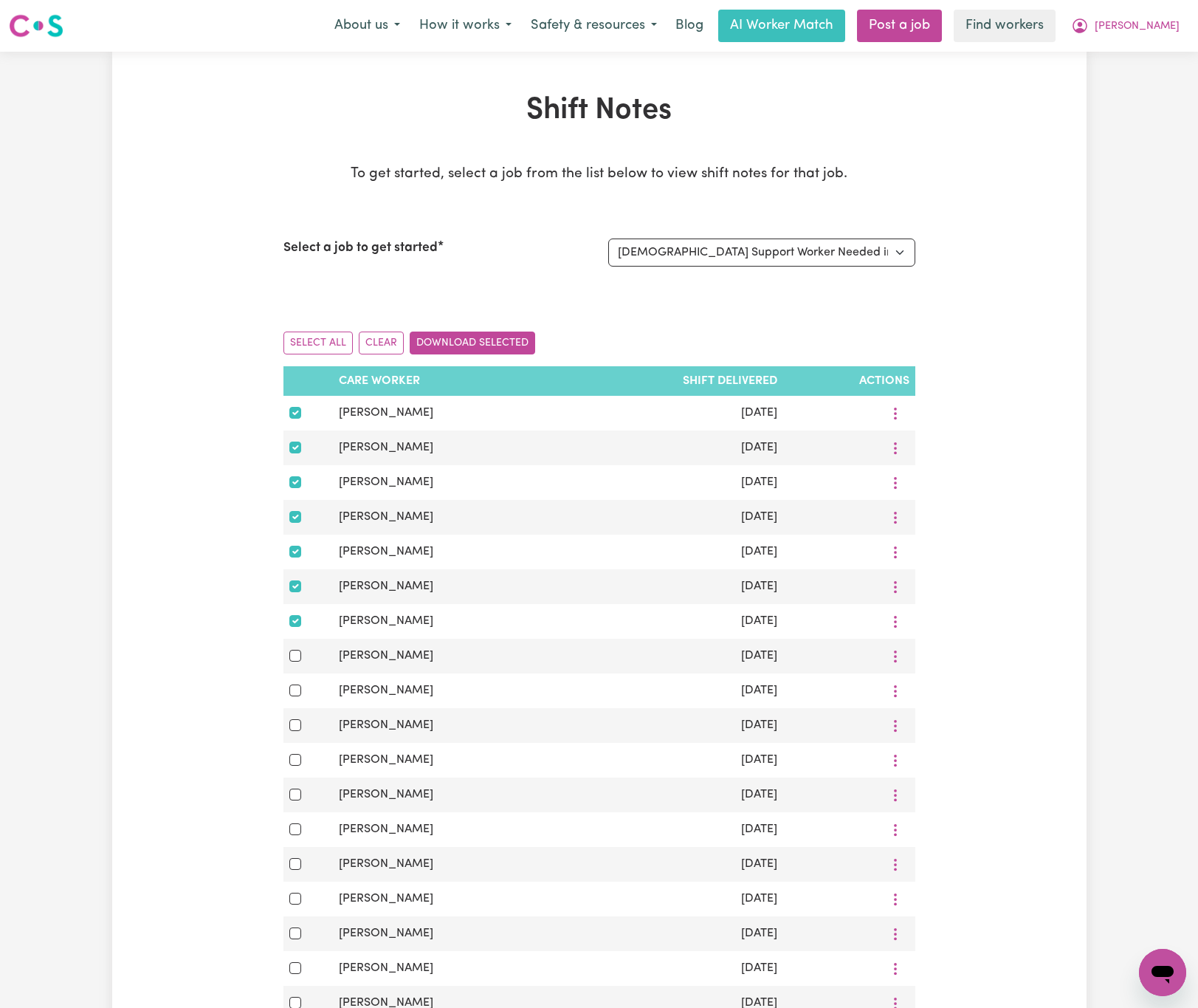
click at [483, 348] on button "Download Selected" at bounding box center [472, 343] width 126 height 23
click at [1162, 24] on span "[PERSON_NAME]" at bounding box center [1136, 26] width 84 height 17
click at [1167, 45] on link "My Dashboard" at bounding box center [1130, 58] width 117 height 28
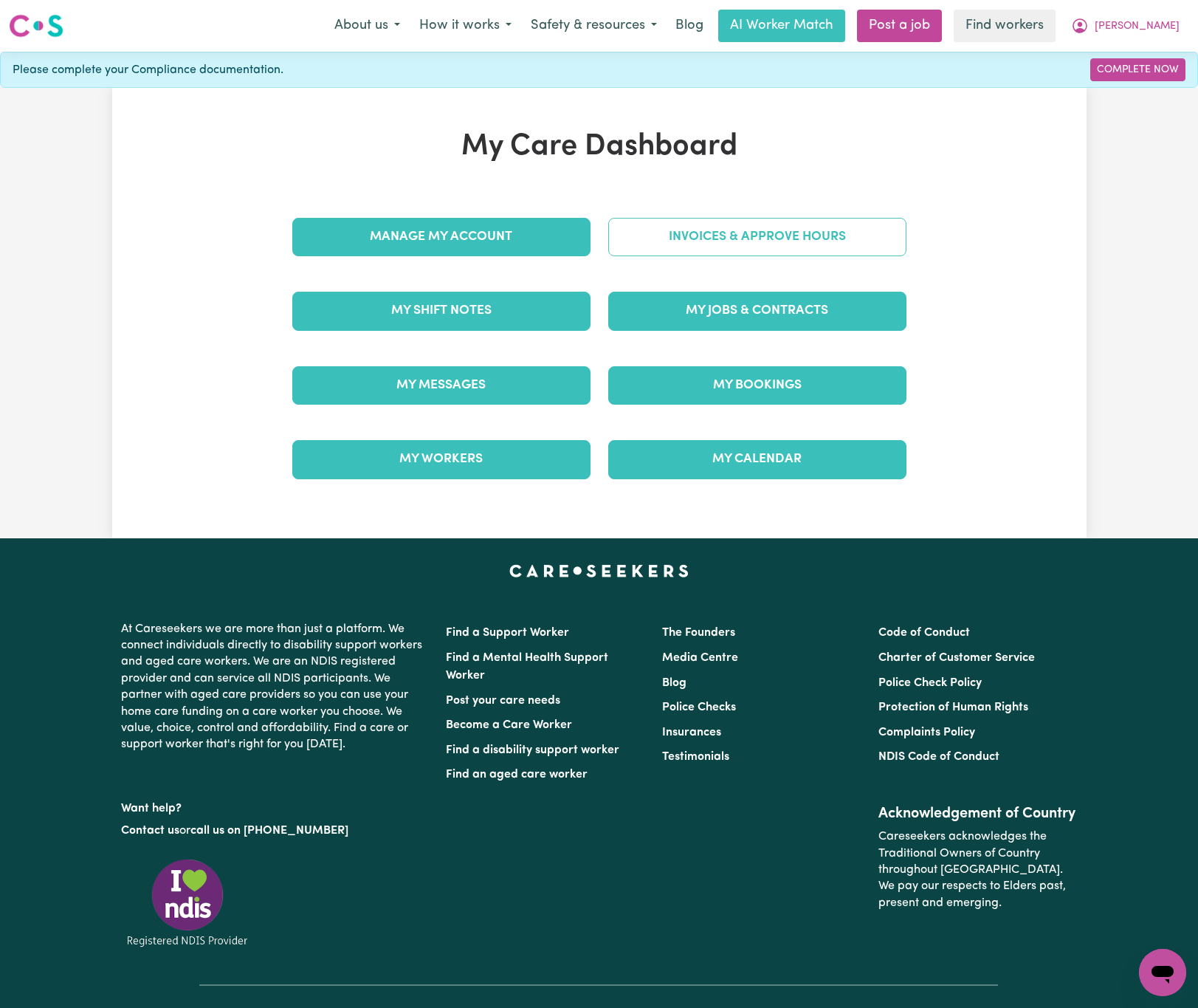
click at [886, 220] on link "Invoices & Approve Hours" at bounding box center [757, 237] width 299 height 39
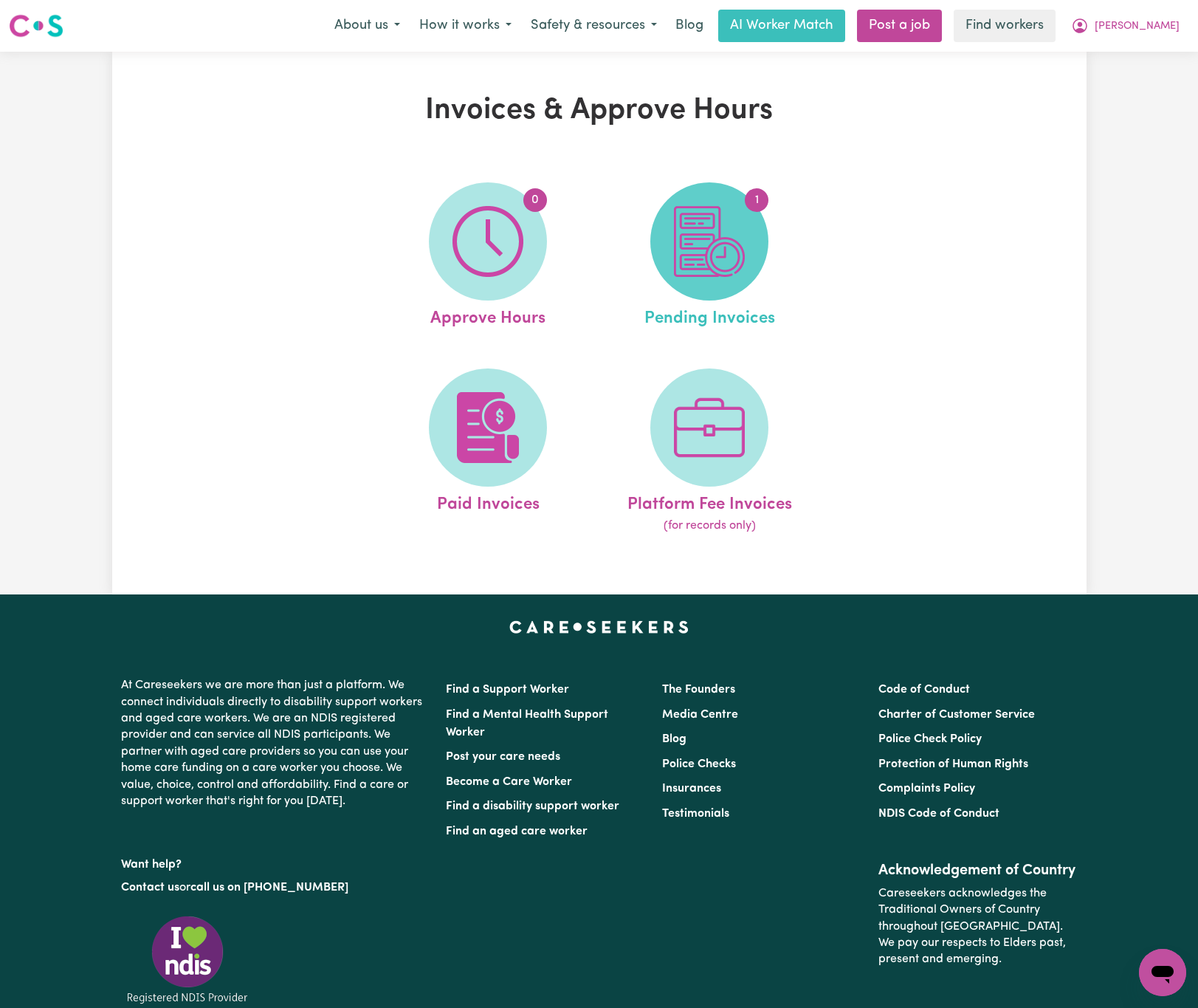
click at [751, 243] on span "1" at bounding box center [709, 242] width 118 height 118
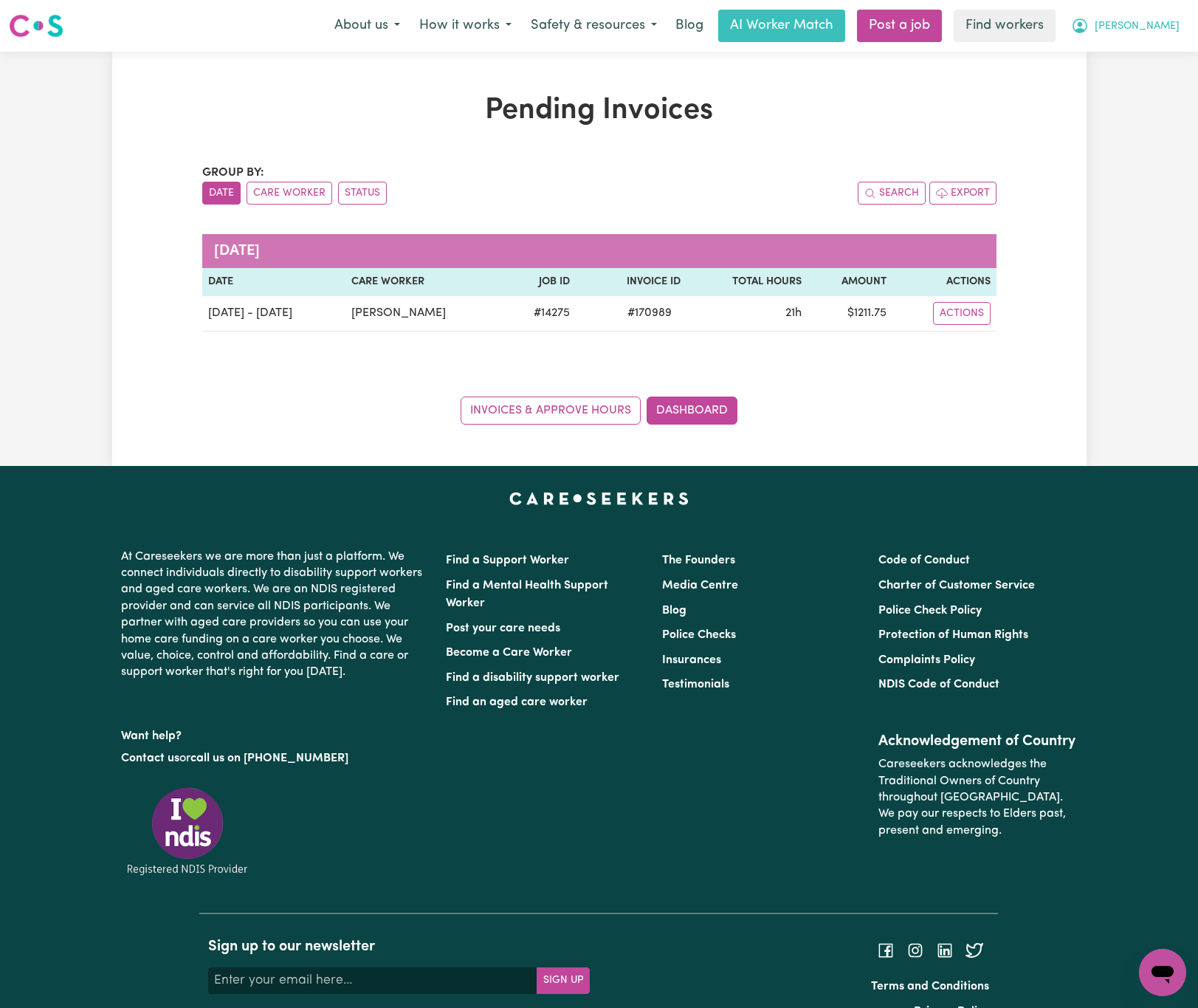
click at [1174, 22] on button "[PERSON_NAME]" at bounding box center [1125, 25] width 128 height 31
click at [1147, 85] on link "Logout" at bounding box center [1130, 85] width 117 height 28
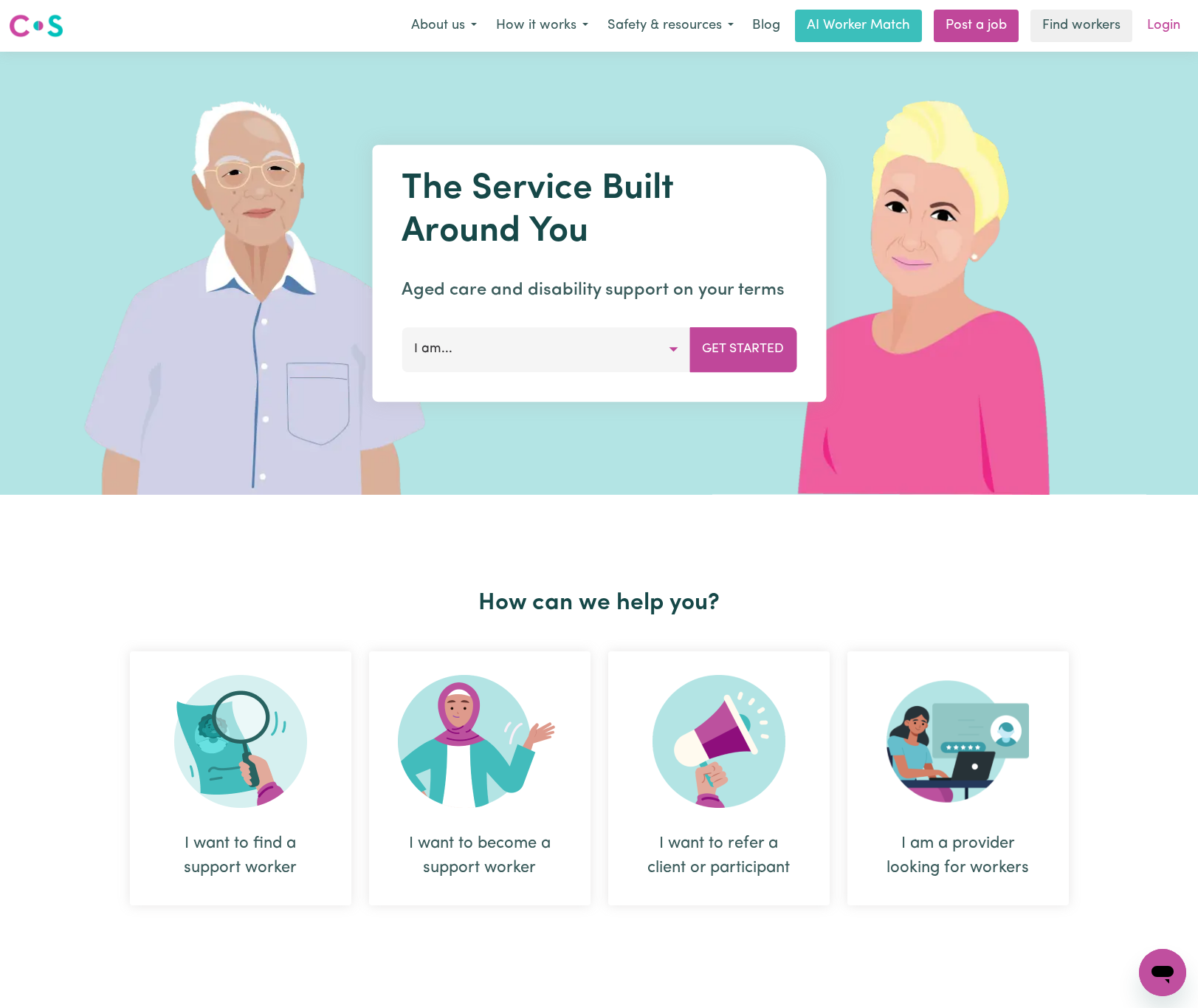
click at [1168, 21] on link "Login" at bounding box center [1163, 25] width 51 height 32
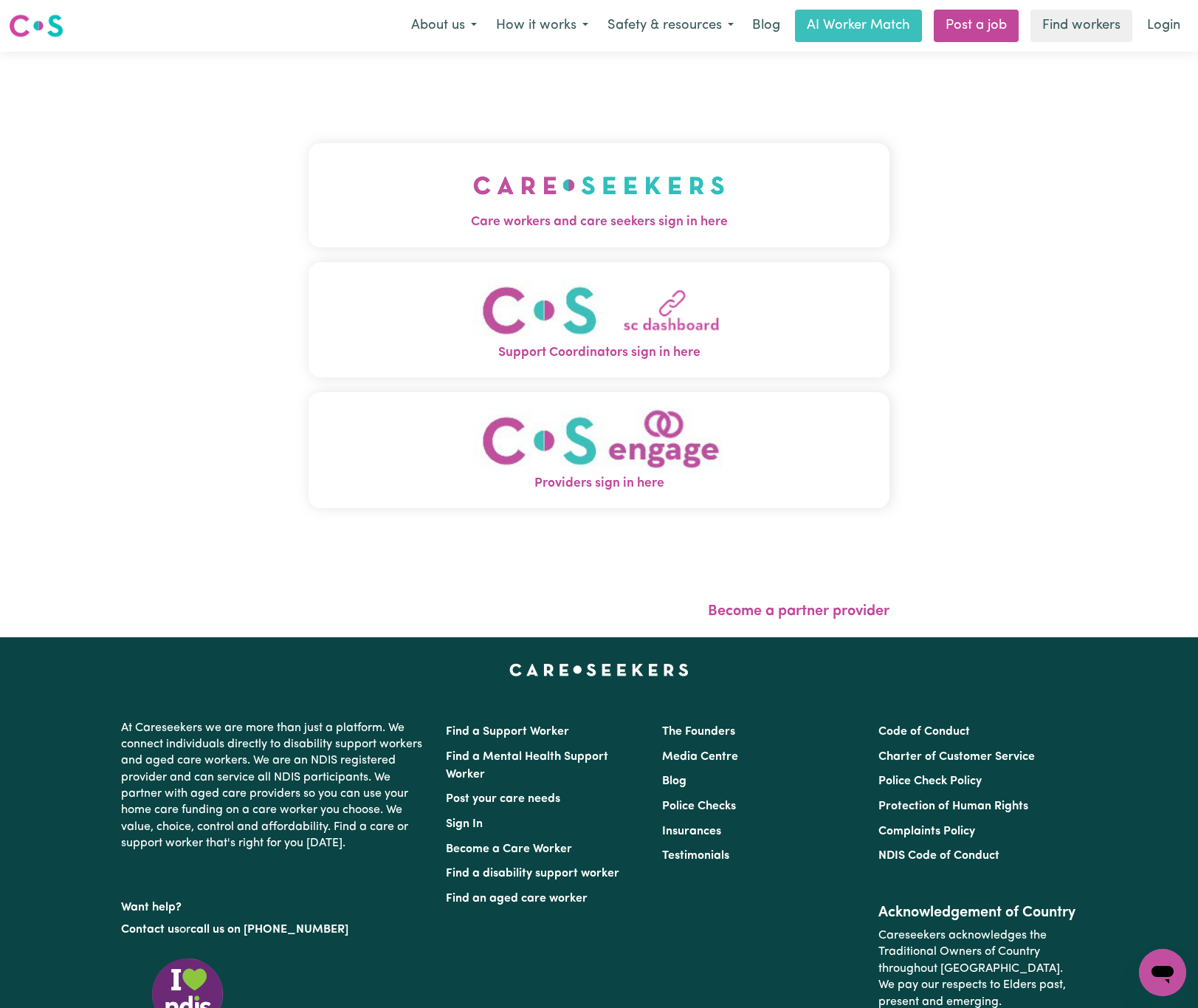
click at [600, 162] on img "Care workers and care seekers sign in here" at bounding box center [599, 185] width 252 height 55
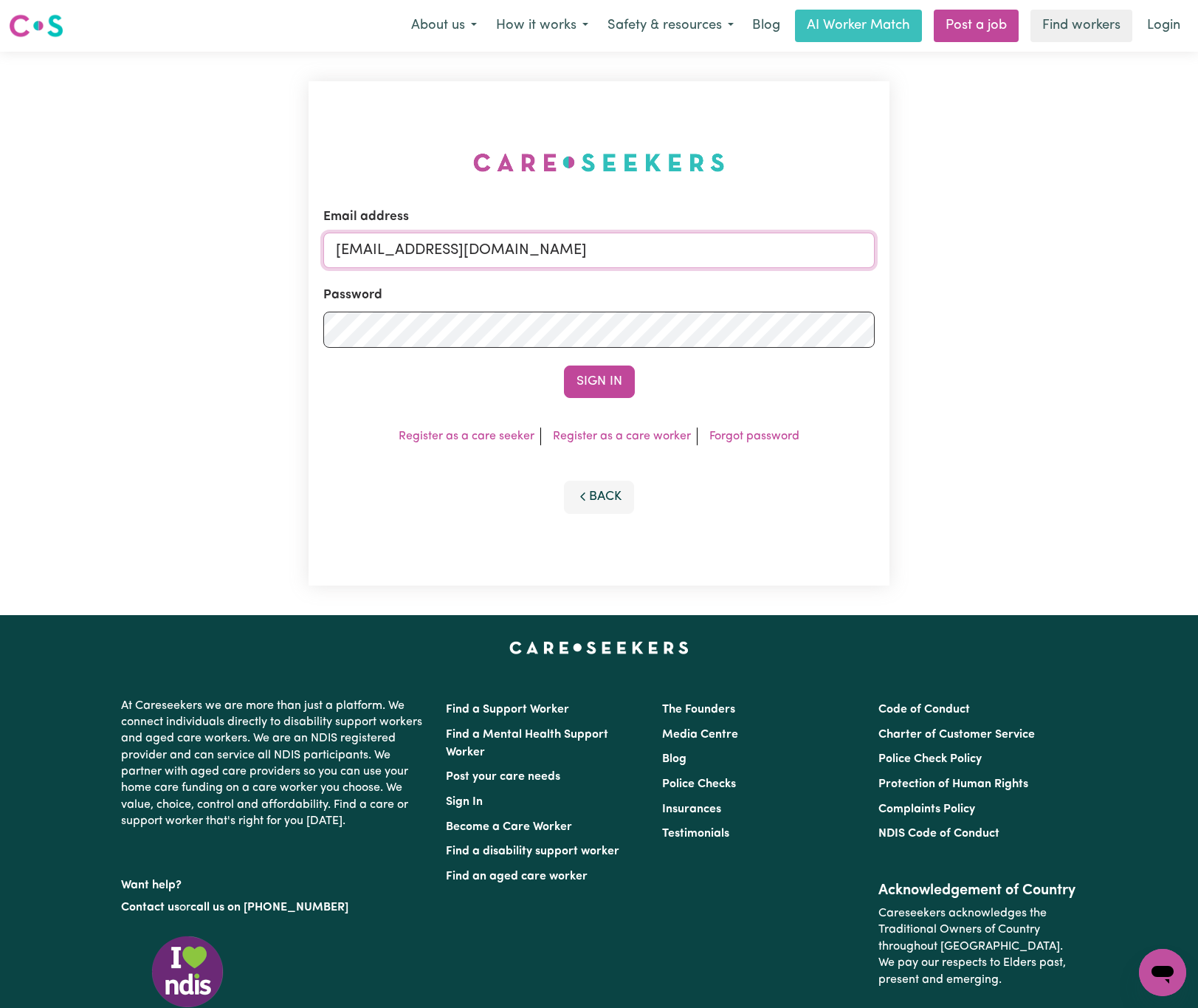
drag, startPoint x: 415, startPoint y: 240, endPoint x: 740, endPoint y: 240, distance: 325.0
click at [740, 240] on input "[EMAIL_ADDRESS][DOMAIN_NAME]" at bounding box center [599, 250] width 552 height 36
paste input "AretaCarewing"
type input "[EMAIL_ADDRESS][DOMAIN_NAME]"
click at [564, 366] on button "Sign In" at bounding box center [599, 382] width 71 height 32
